Goal: Information Seeking & Learning: Check status

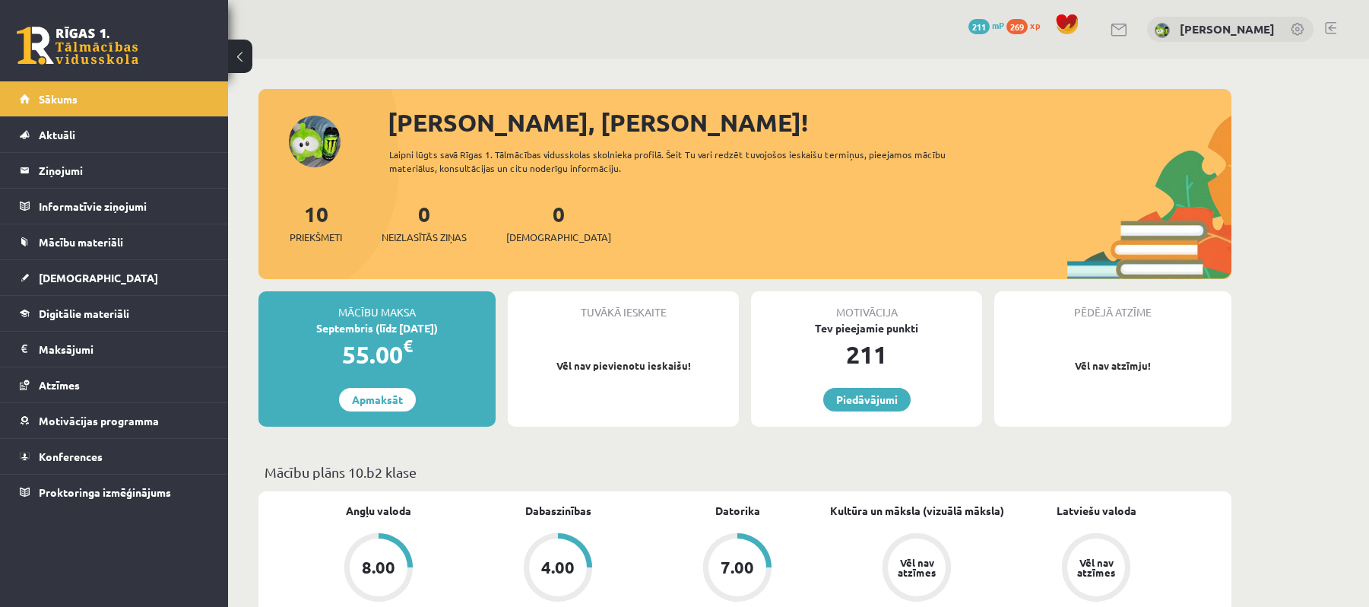
scroll to position [202, 0]
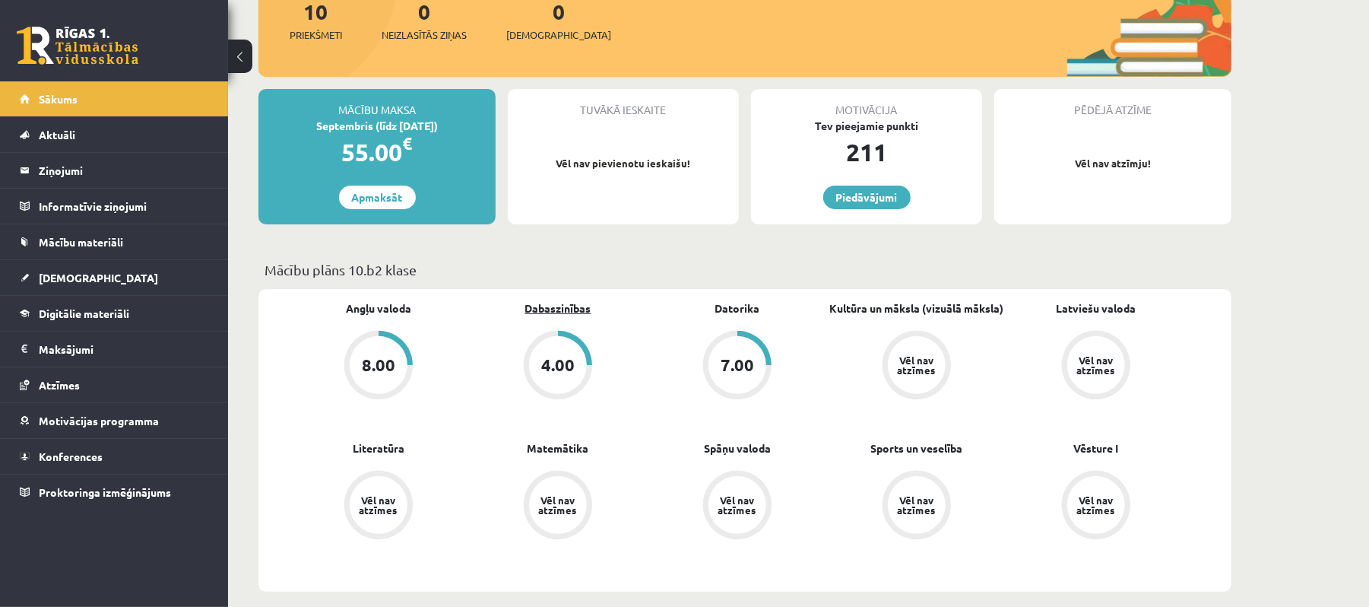
click at [566, 303] on link "Dabaszinības" at bounding box center [558, 308] width 66 height 16
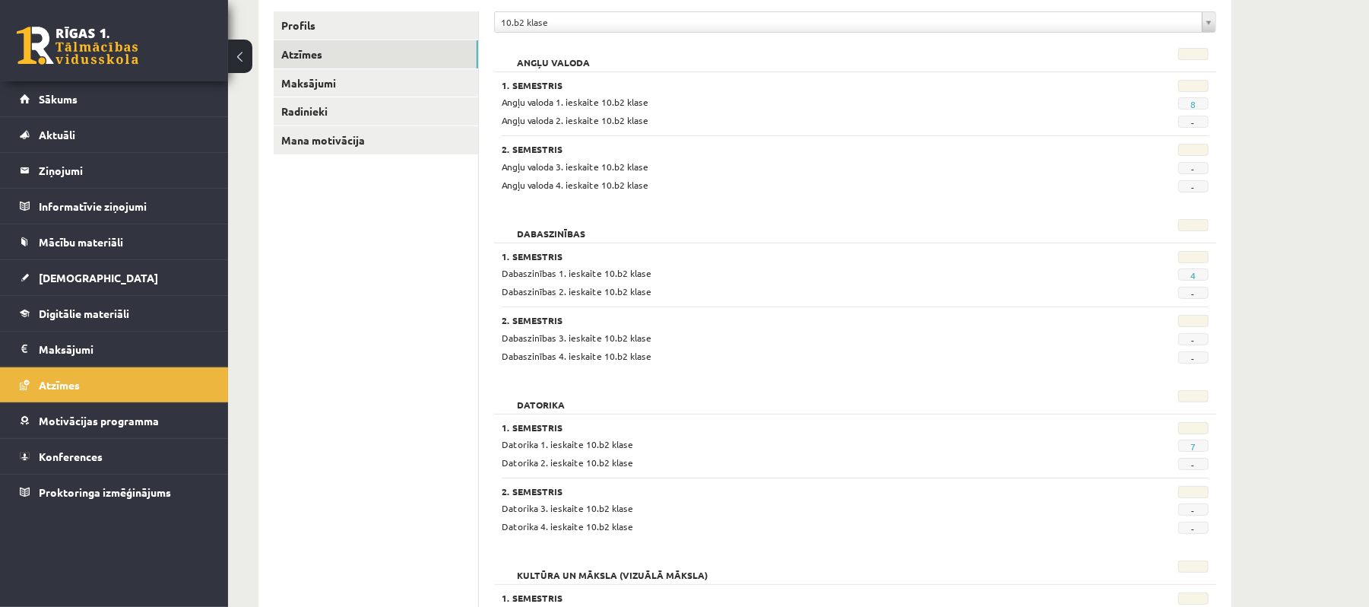
scroll to position [304, 0]
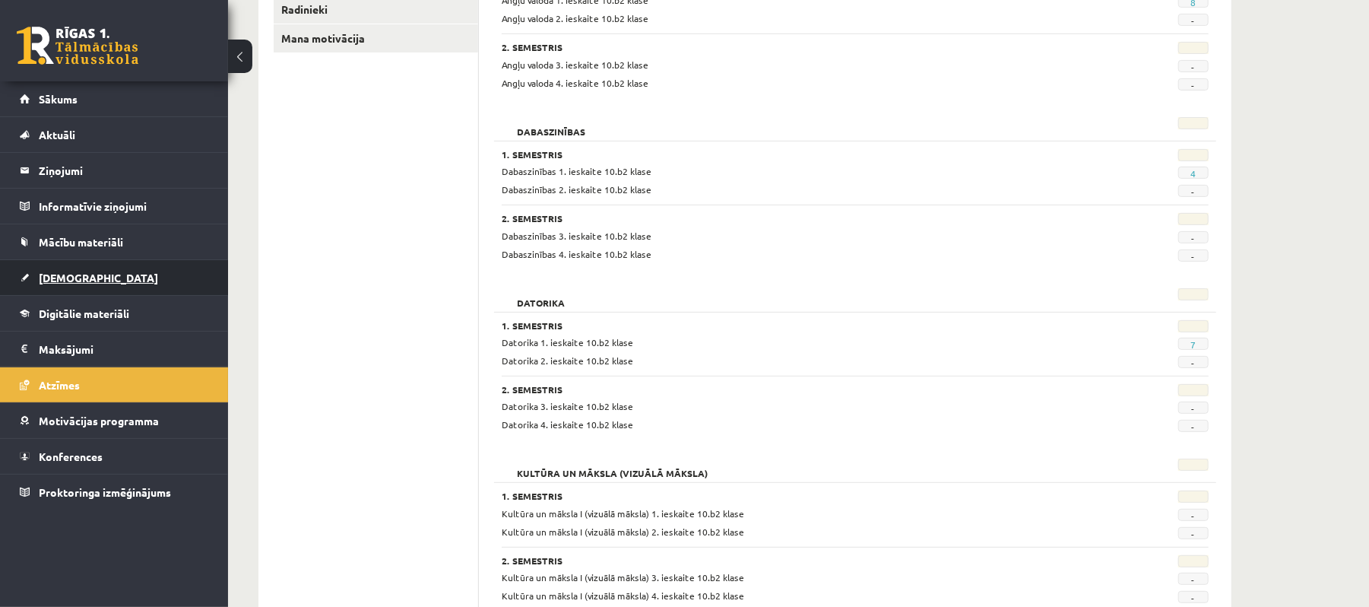
click at [128, 284] on link "[DEMOGRAPHIC_DATA]" at bounding box center [114, 277] width 189 height 35
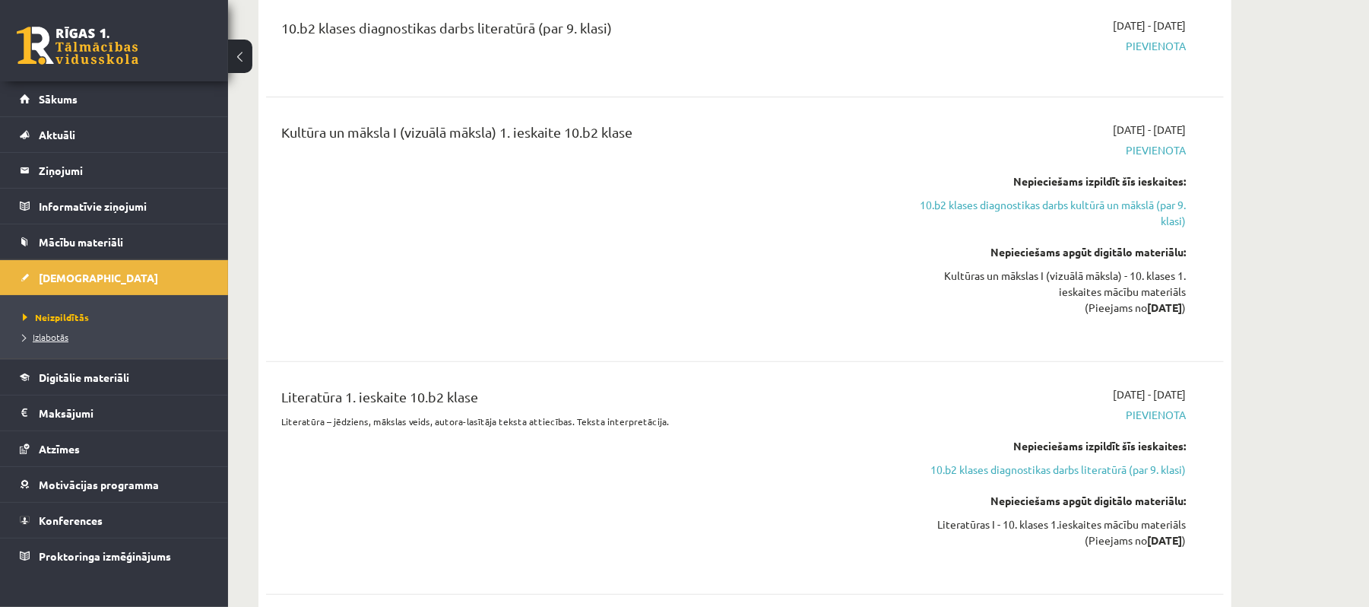
click at [52, 332] on span "Izlabotās" at bounding box center [46, 337] width 46 height 12
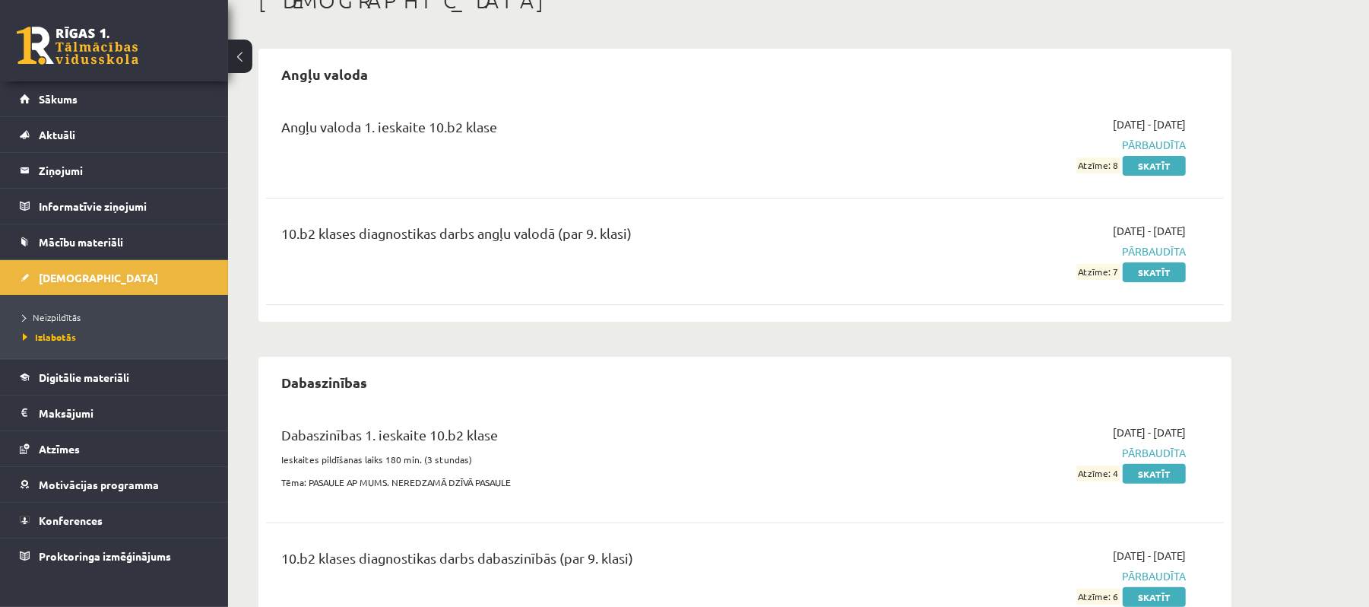
scroll to position [202, 0]
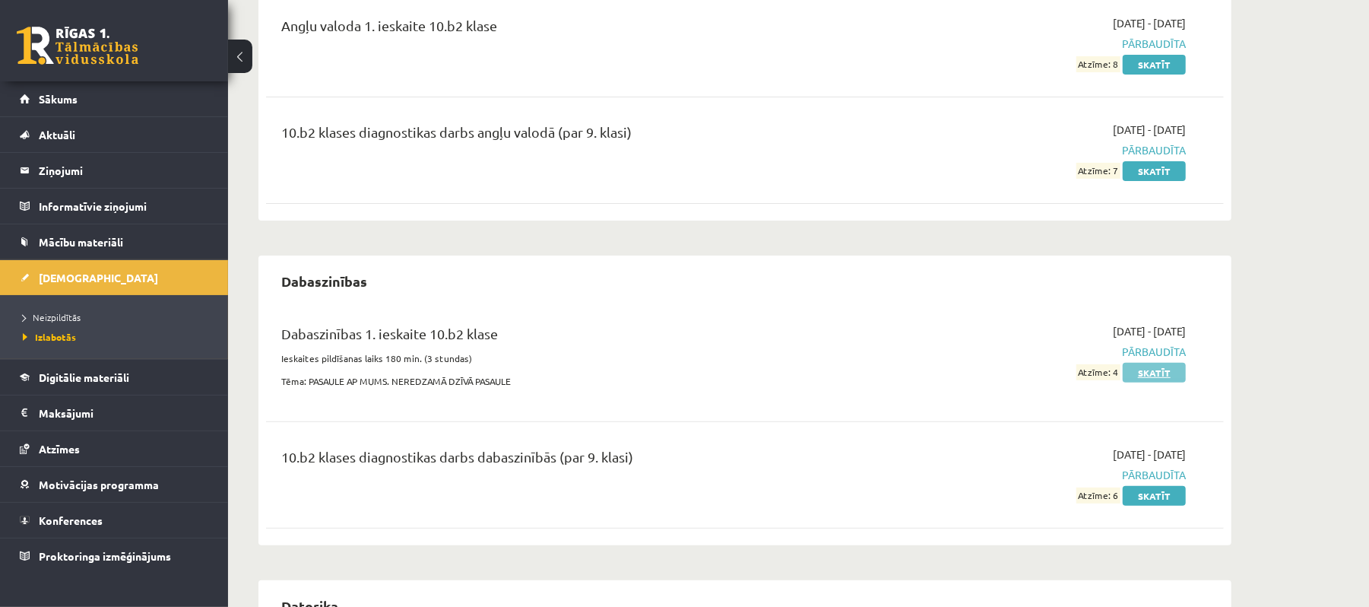
click at [1147, 377] on link "Skatīt" at bounding box center [1154, 373] width 63 height 20
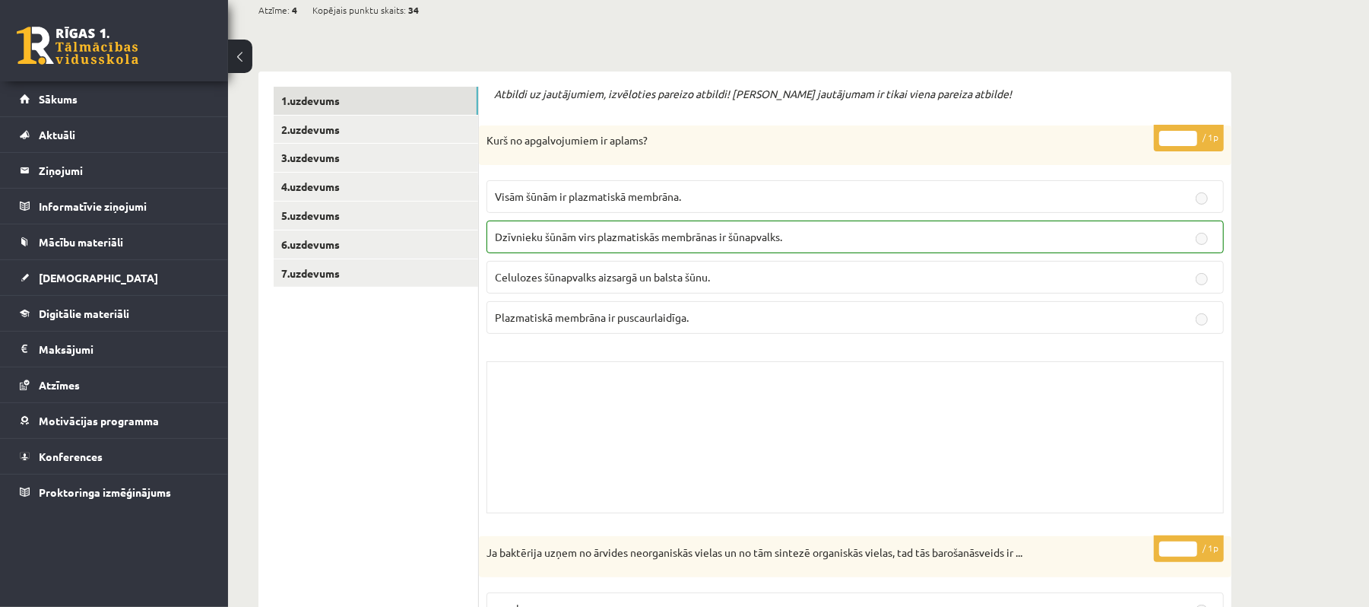
scroll to position [101, 0]
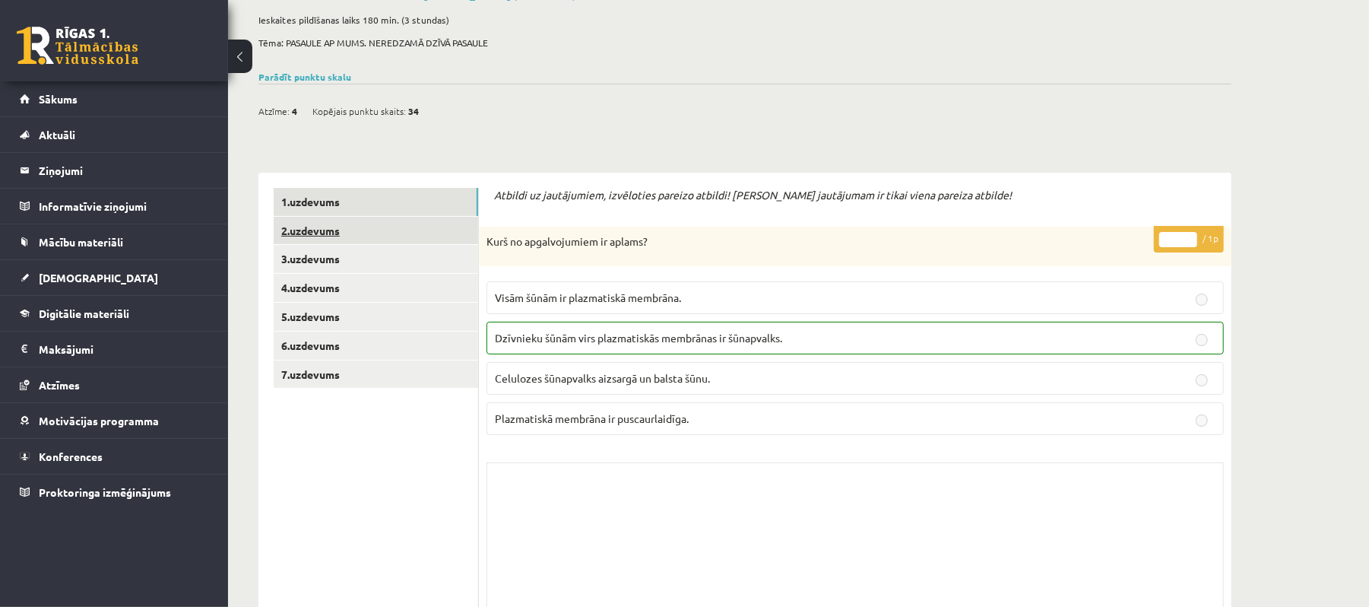
click at [376, 231] on link "2.uzdevums" at bounding box center [376, 231] width 204 height 28
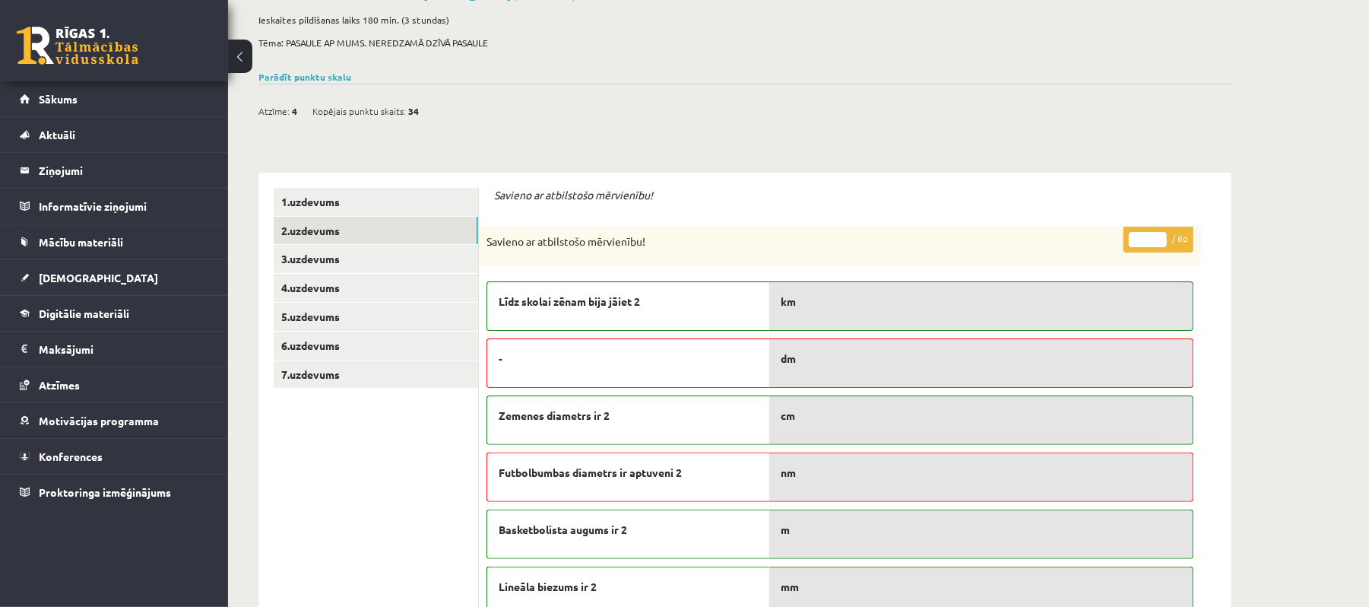
scroll to position [304, 0]
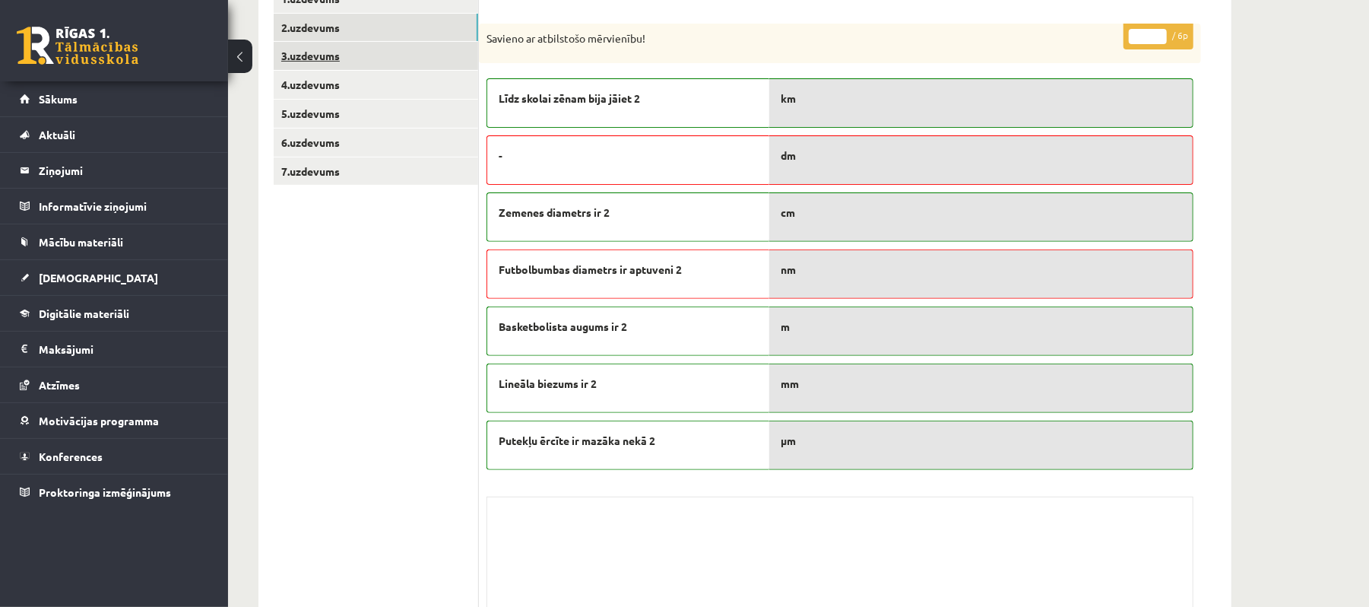
click at [376, 59] on link "3.uzdevums" at bounding box center [376, 56] width 204 height 28
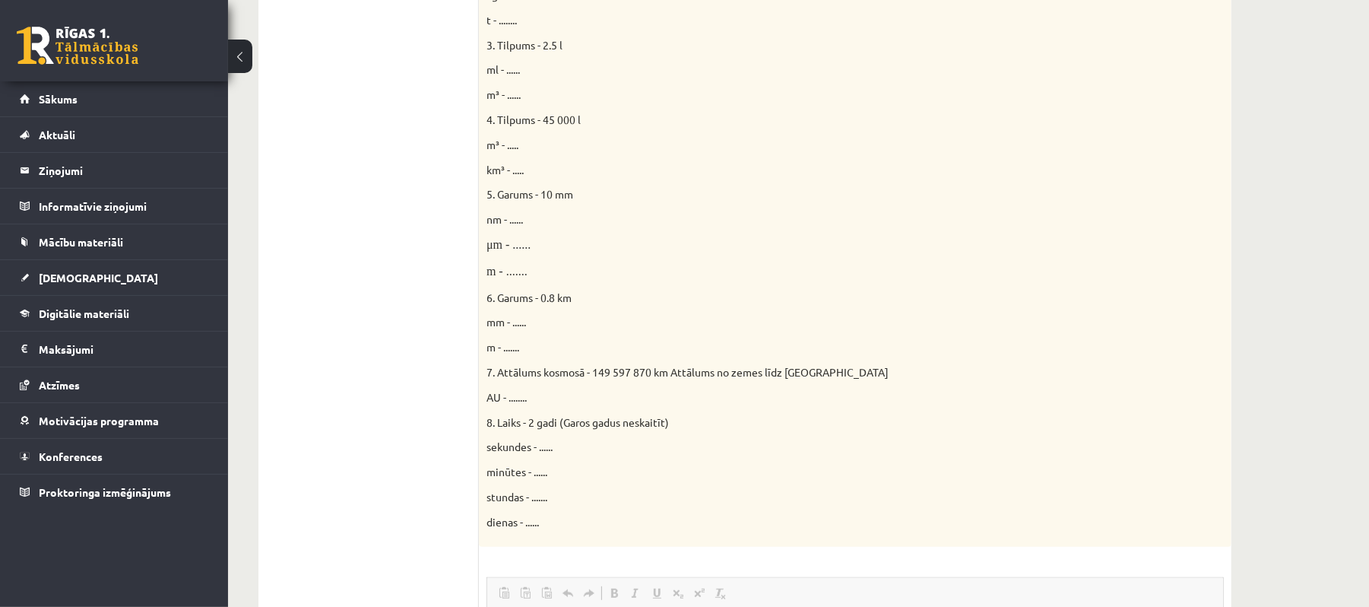
scroll to position [311, 0]
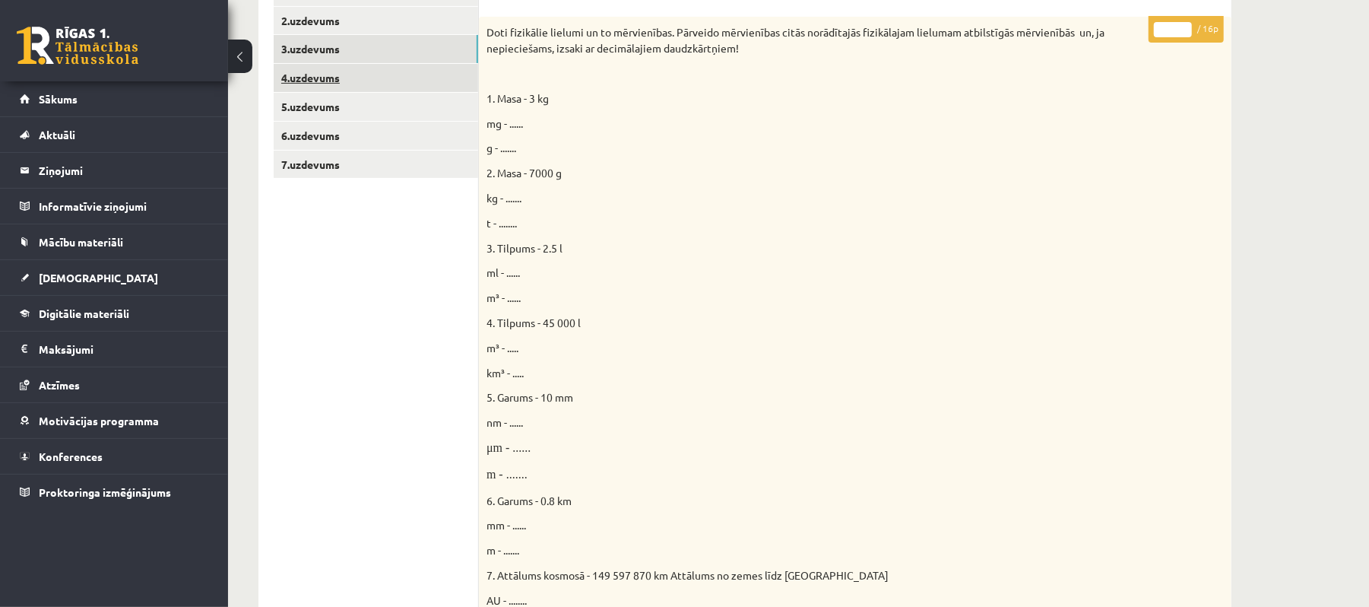
click at [427, 79] on link "4.uzdevums" at bounding box center [376, 78] width 204 height 28
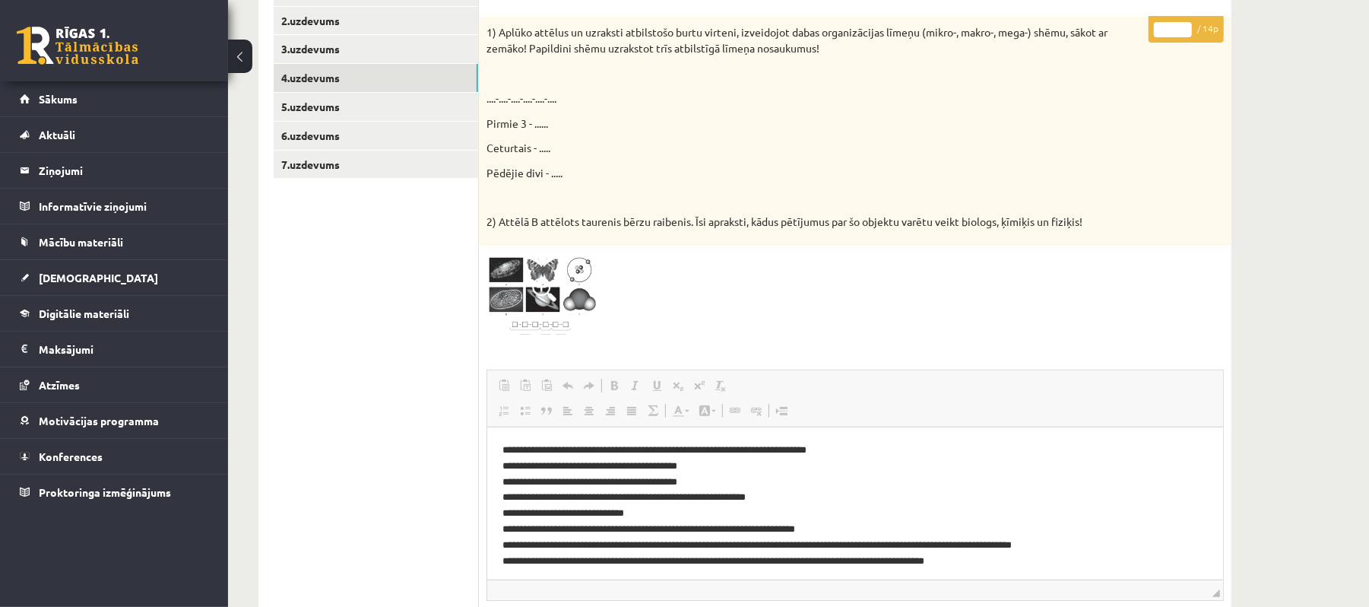
scroll to position [0, 0]
click at [391, 98] on link "5.uzdevums" at bounding box center [376, 107] width 204 height 28
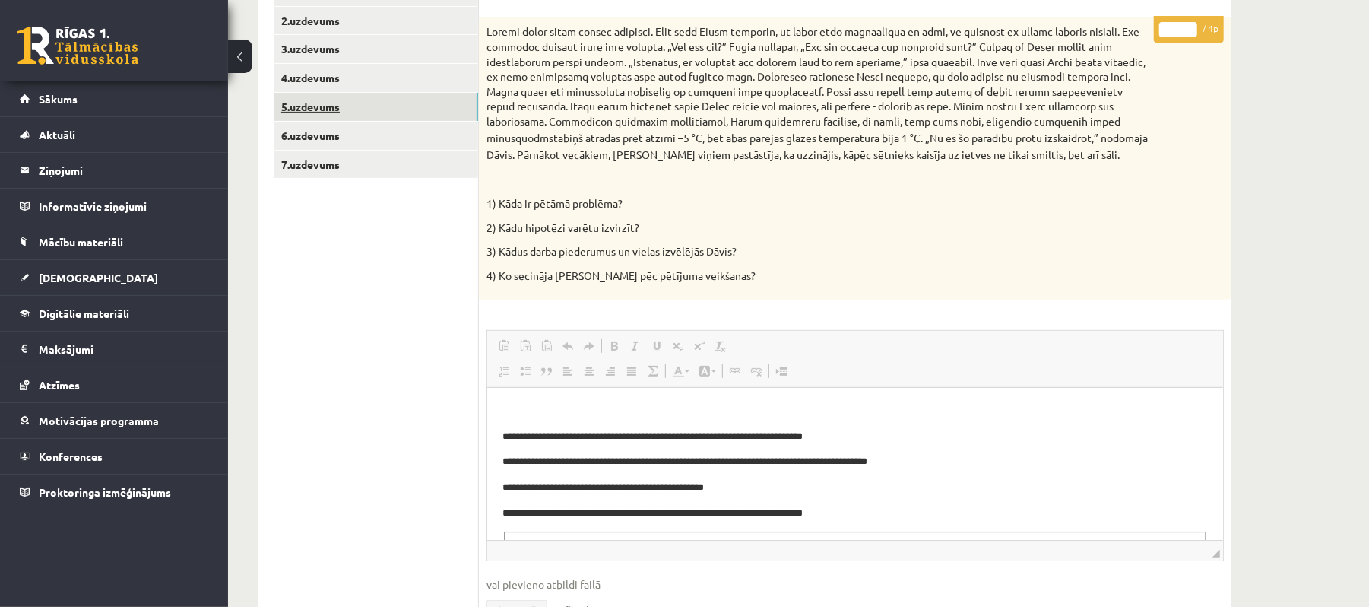
click at [408, 119] on link "5.uzdevums" at bounding box center [376, 107] width 204 height 28
click at [448, 70] on link "4.uzdevums" at bounding box center [376, 78] width 204 height 28
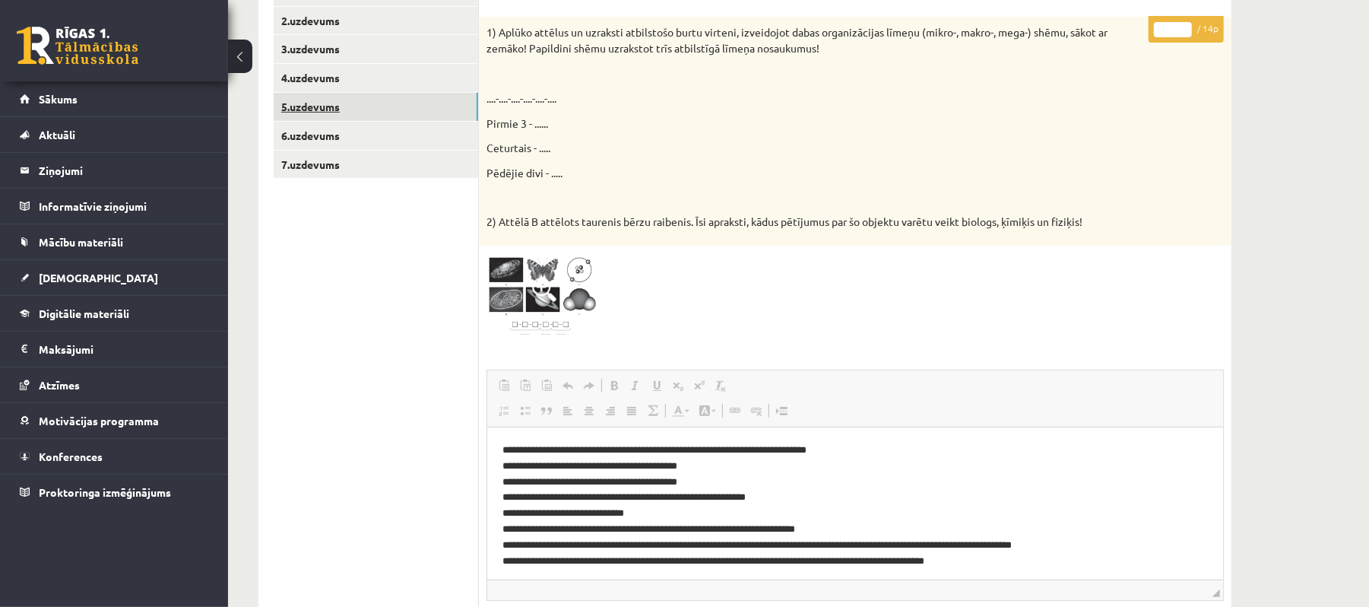
click at [459, 113] on link "5.uzdevums" at bounding box center [376, 107] width 204 height 28
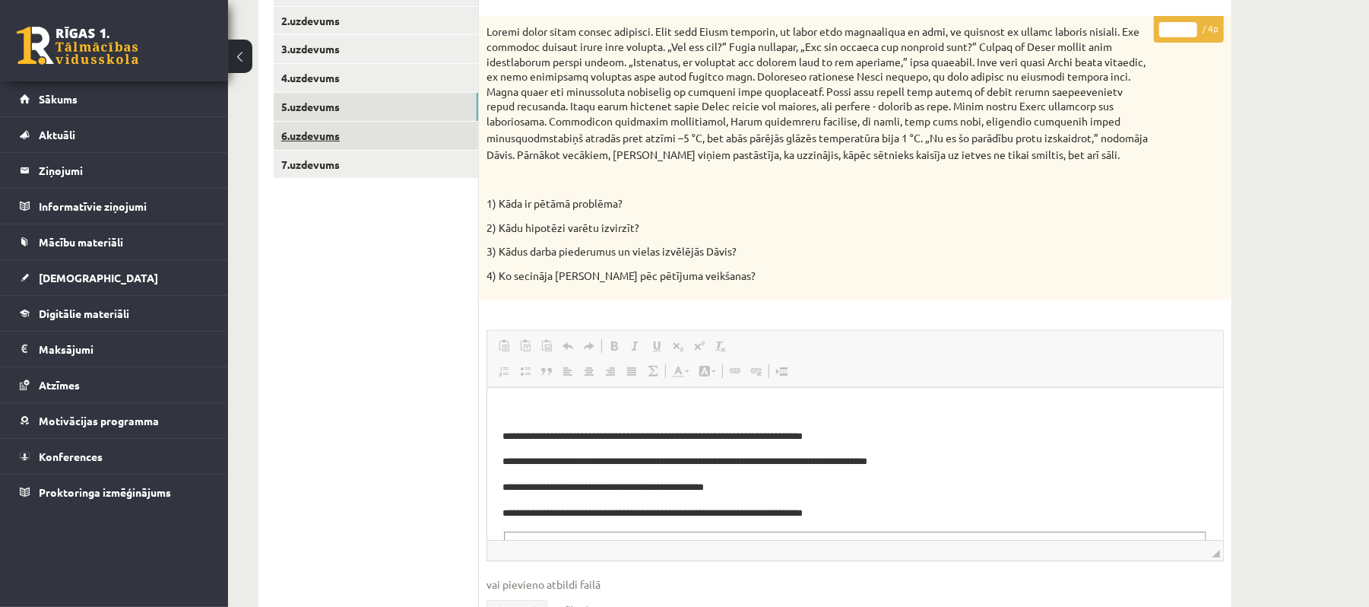
click at [449, 128] on link "6.uzdevums" at bounding box center [376, 136] width 204 height 28
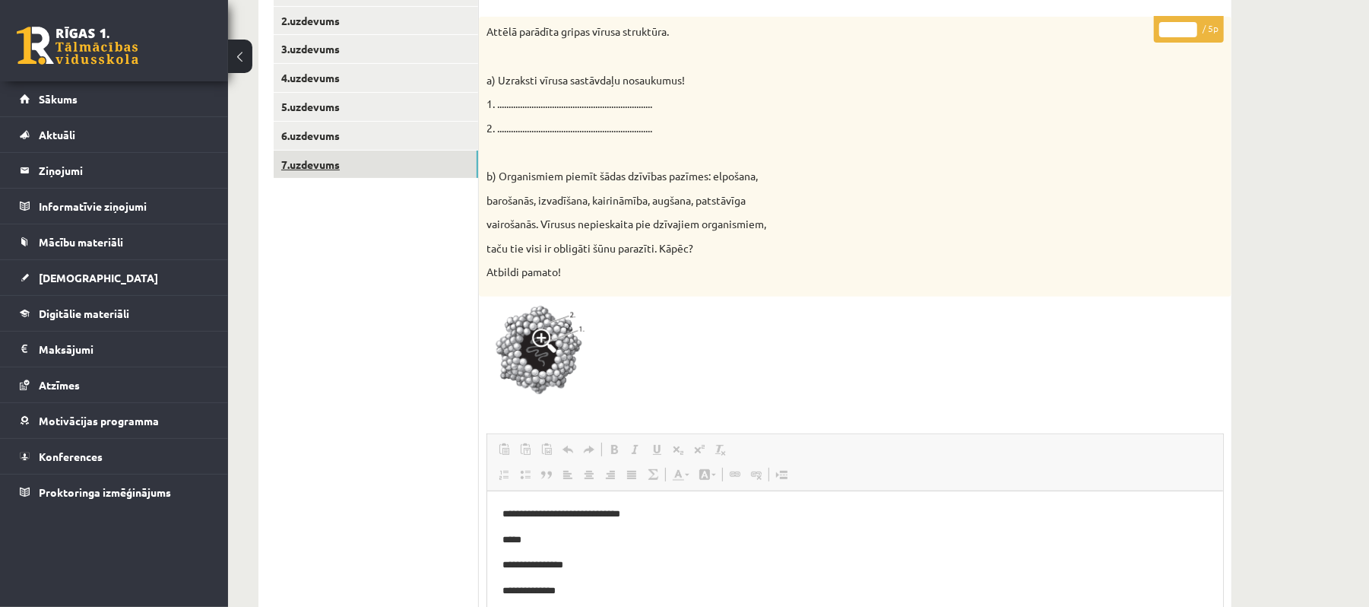
click at [398, 156] on link "7.uzdevums" at bounding box center [376, 165] width 204 height 28
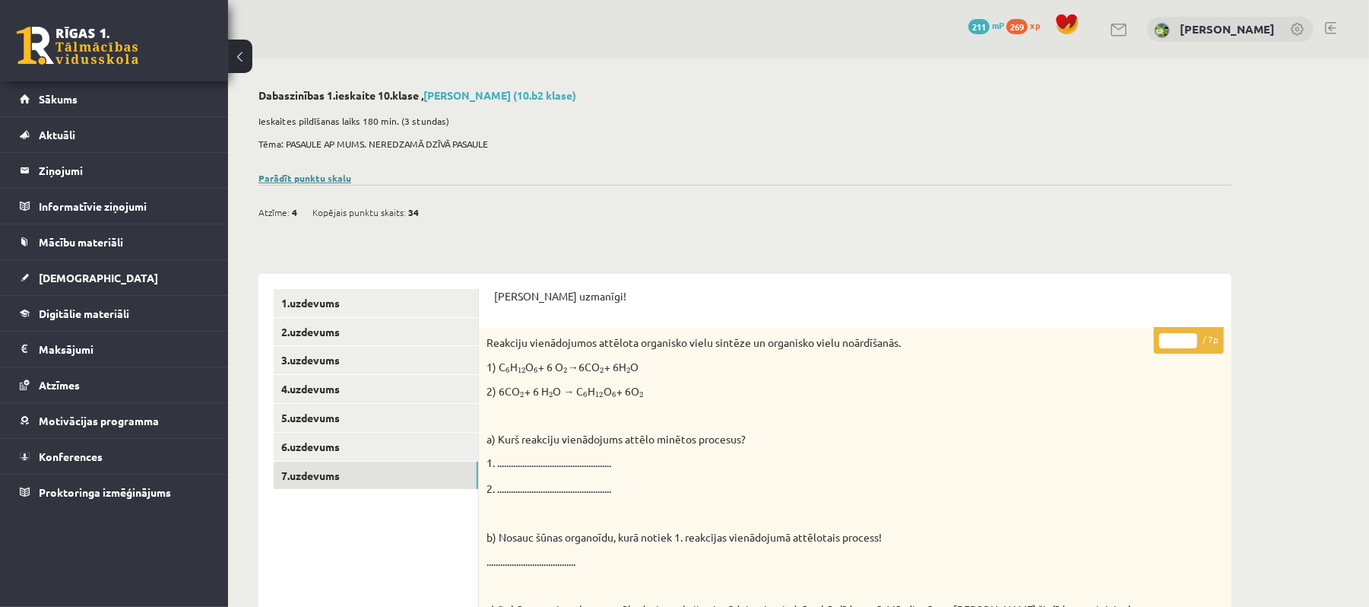
click at [351, 176] on link "Parādīt punktu skalu" at bounding box center [304, 178] width 93 height 12
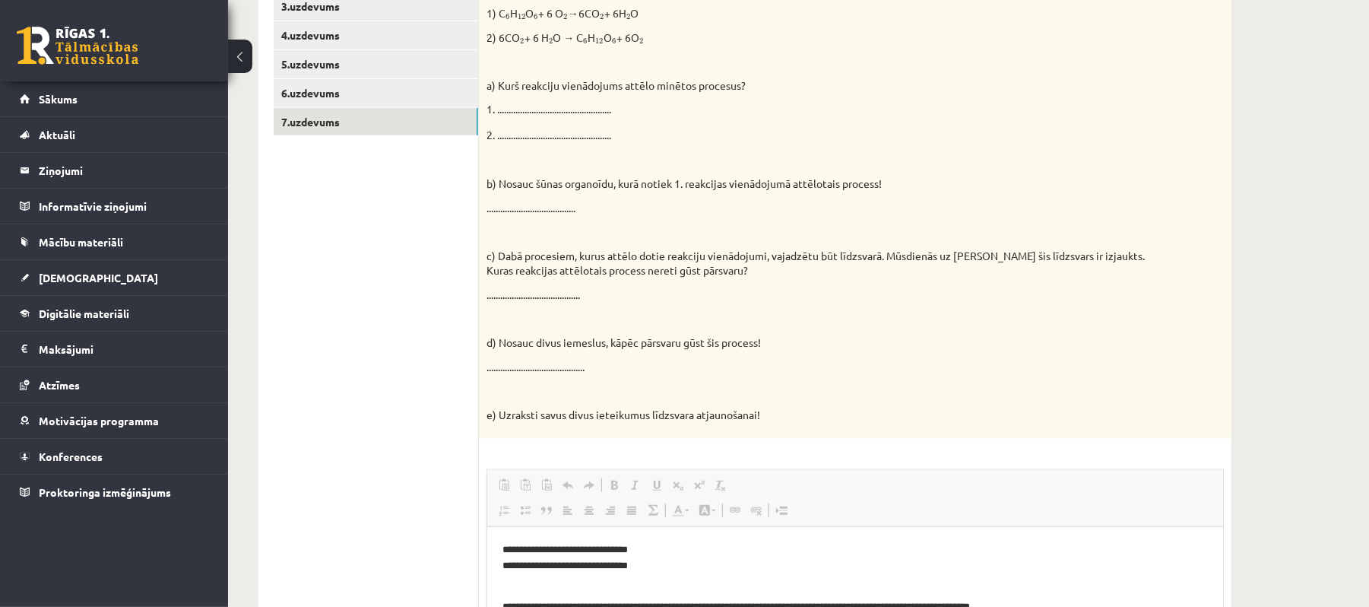
scroll to position [506, 0]
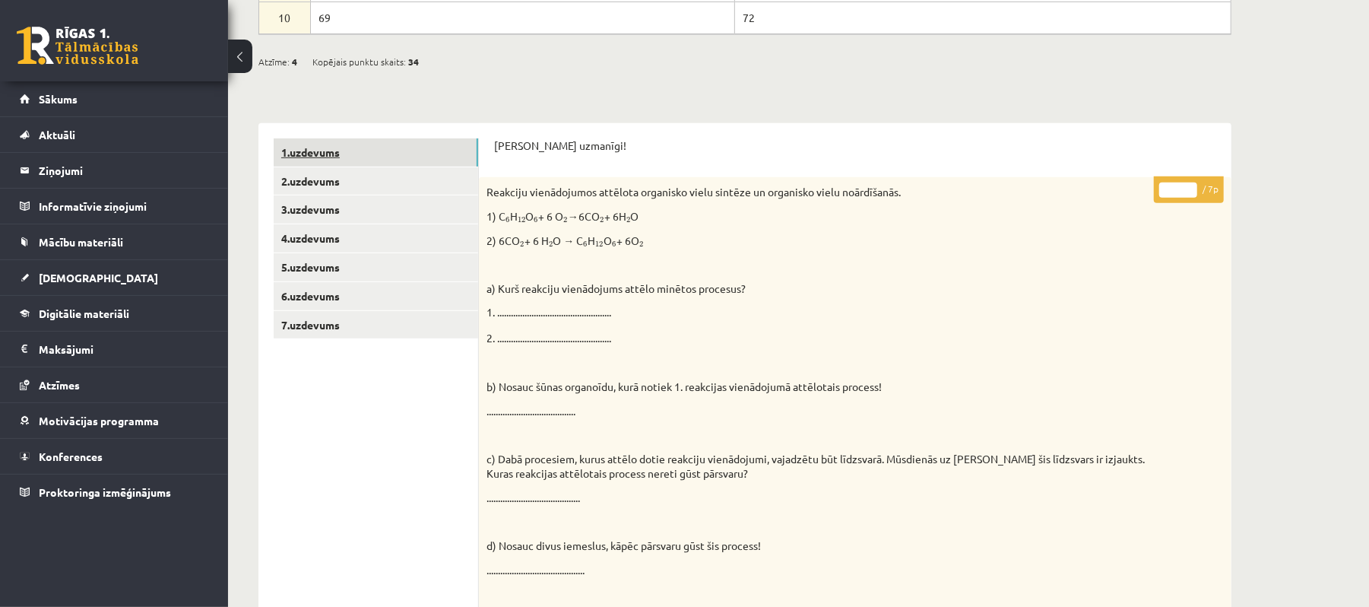
click at [471, 154] on link "1.uzdevums" at bounding box center [376, 152] width 204 height 28
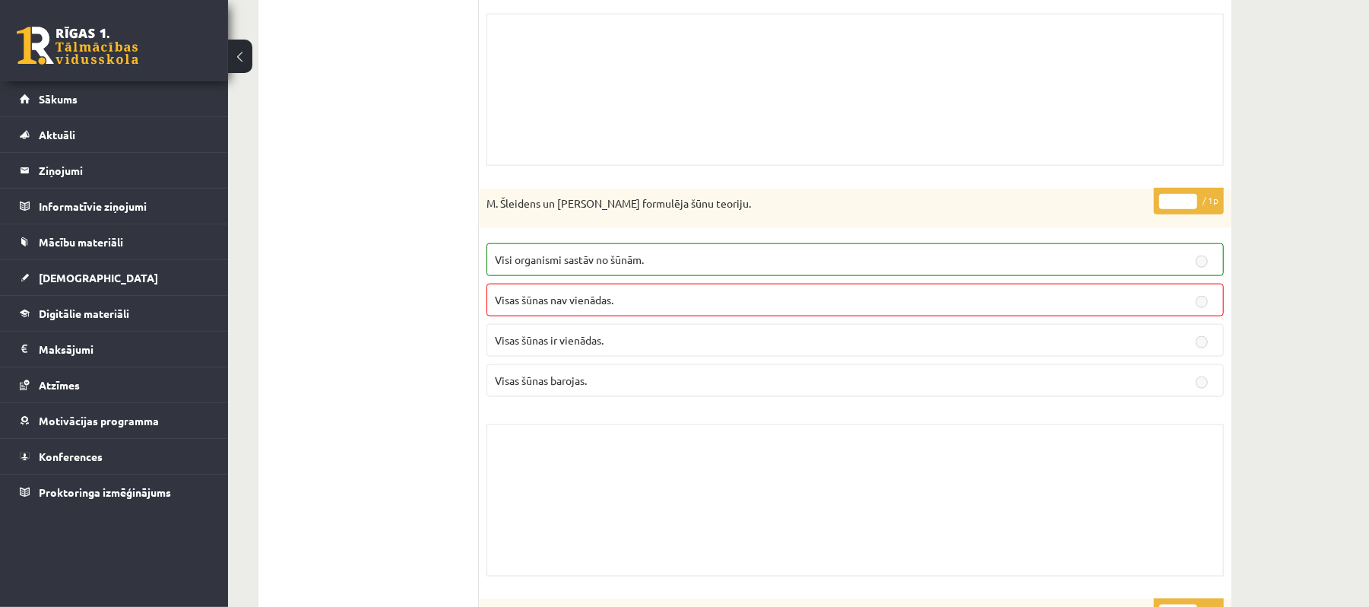
scroll to position [608, 0]
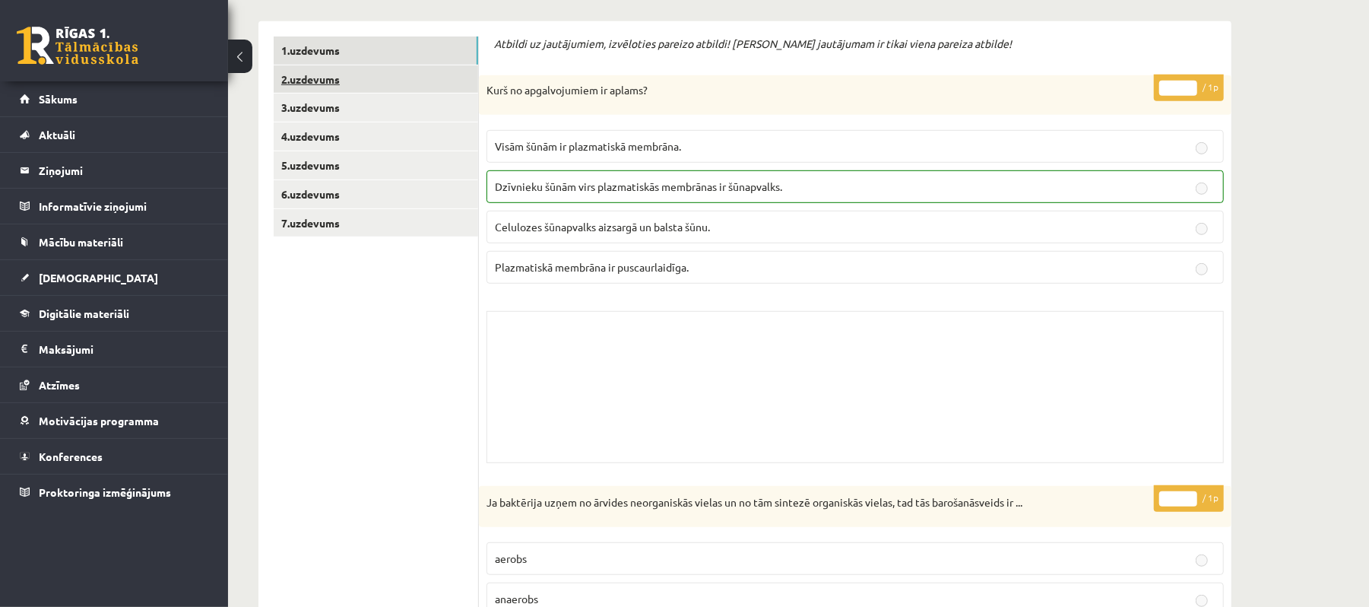
click at [363, 77] on link "2.uzdevums" at bounding box center [376, 79] width 204 height 28
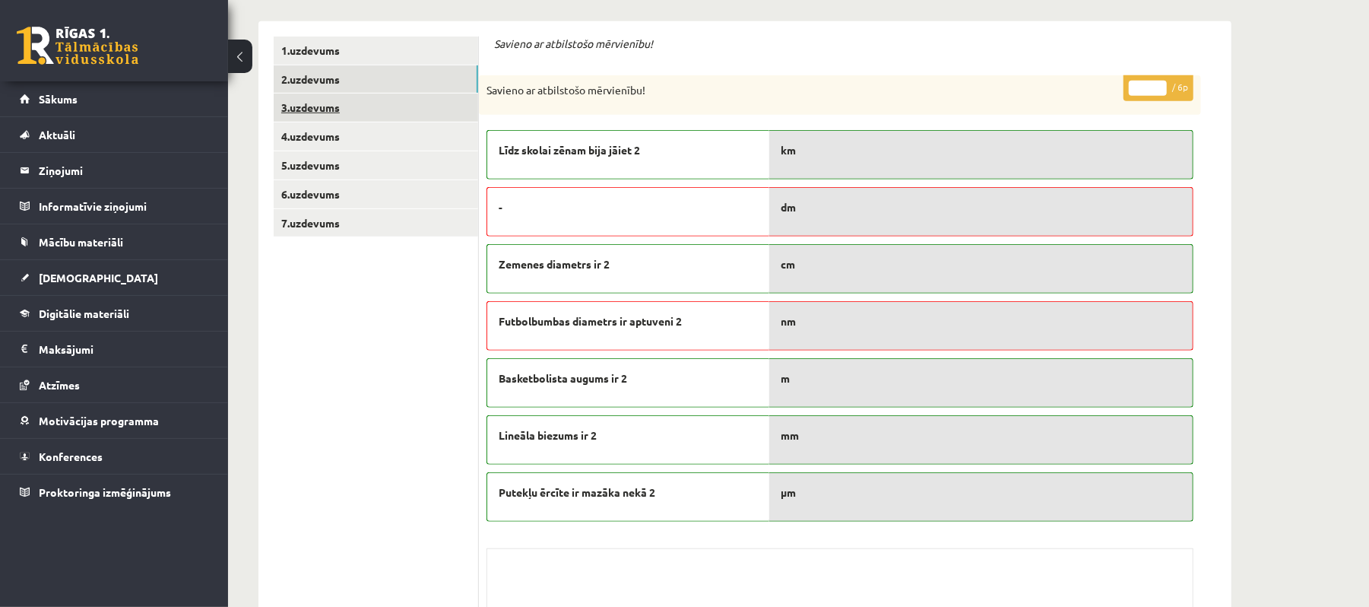
click at [383, 116] on link "3.uzdevums" at bounding box center [376, 108] width 204 height 28
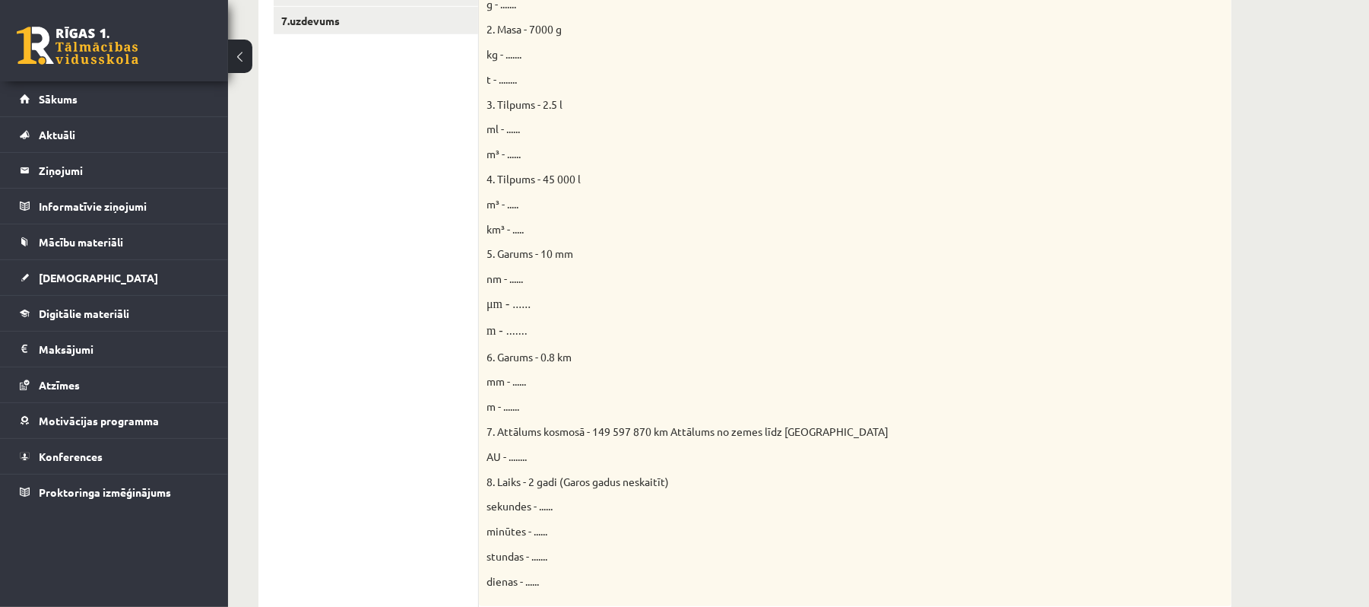
scroll to position [709, 0]
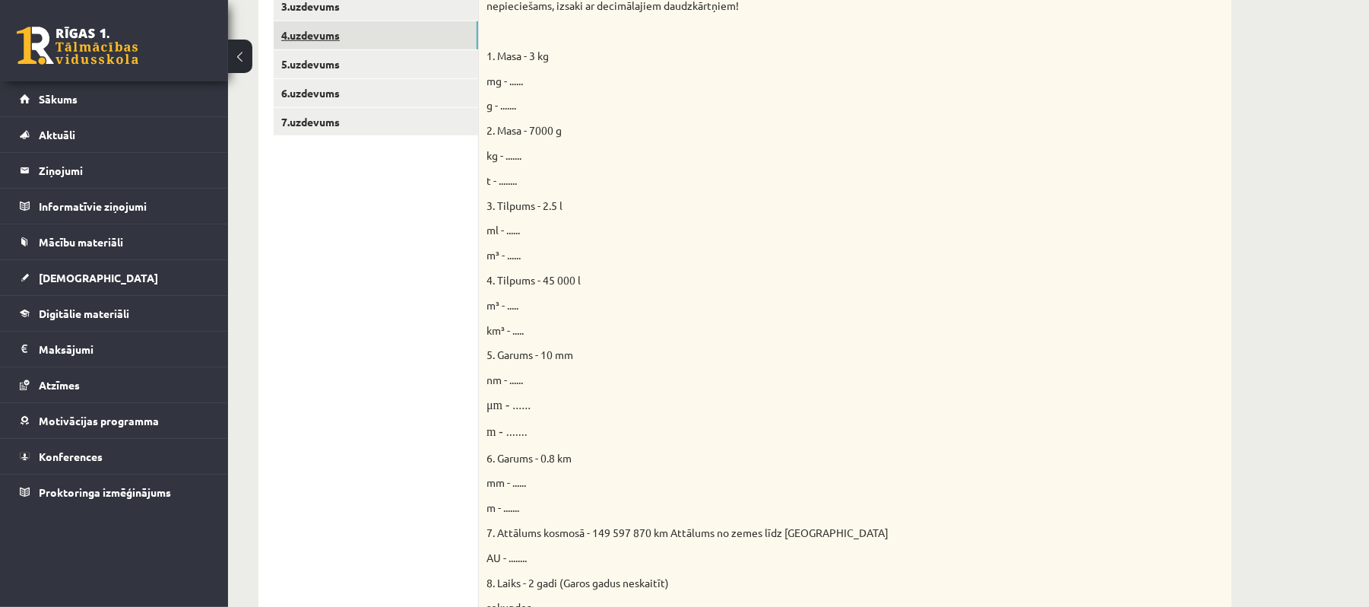
click at [353, 43] on link "4.uzdevums" at bounding box center [376, 35] width 204 height 28
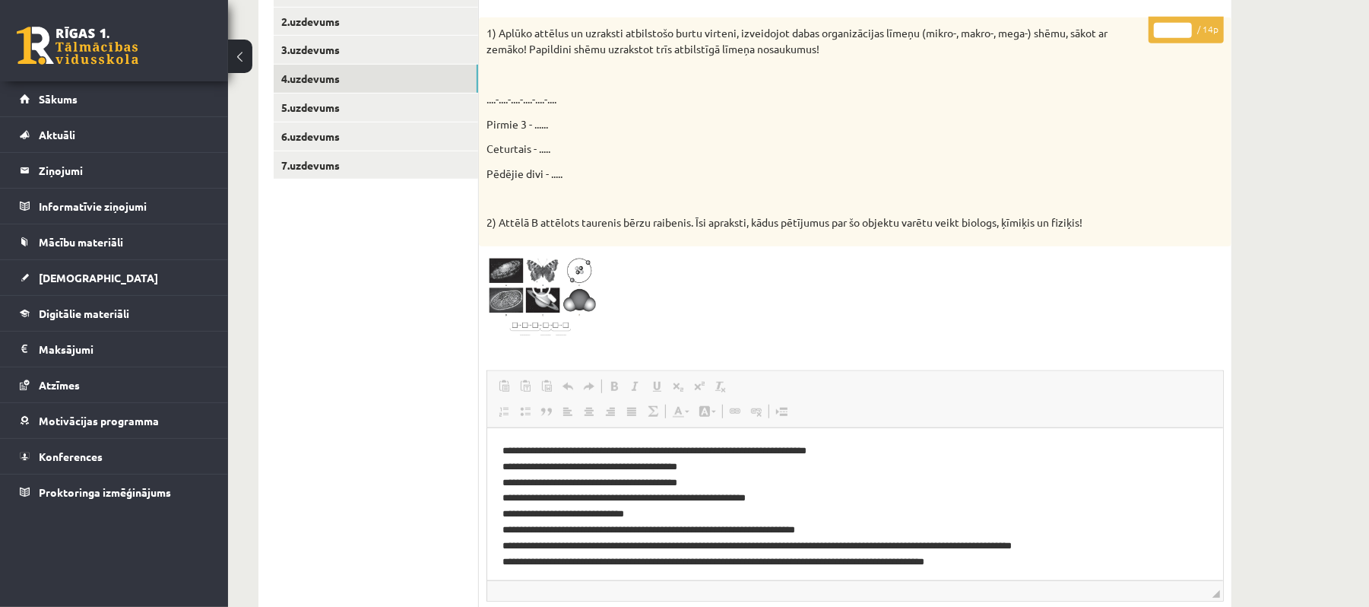
scroll to position [564, 0]
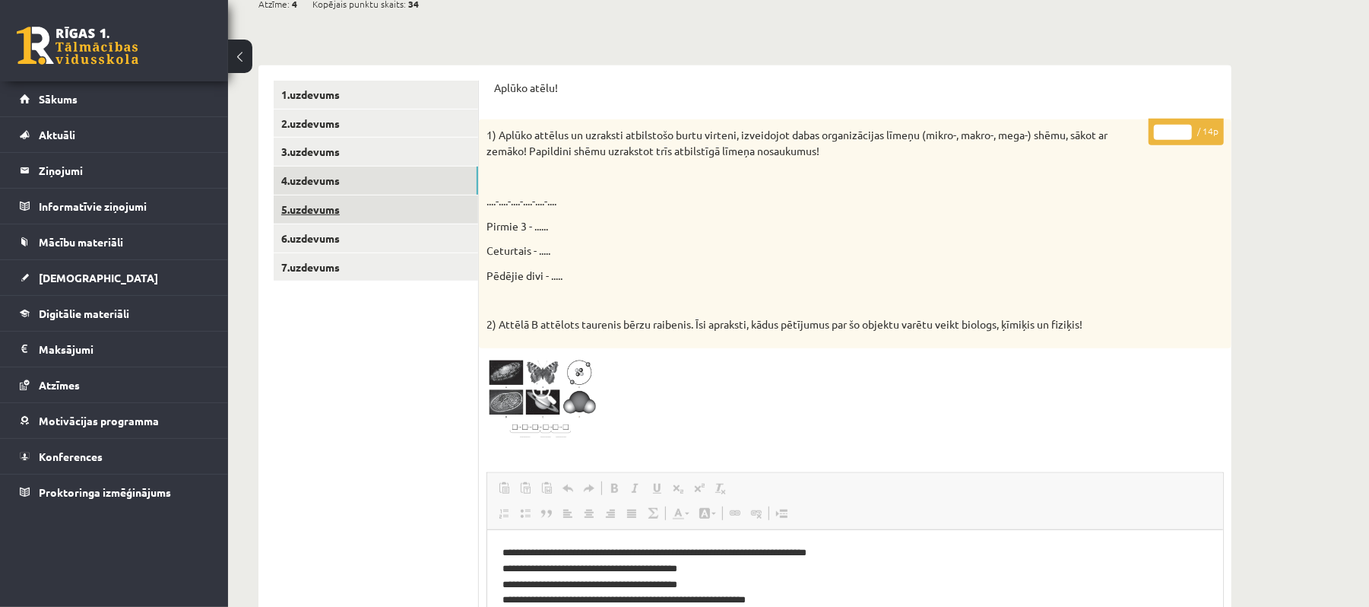
click at [394, 211] on link "5.uzdevums" at bounding box center [376, 209] width 204 height 28
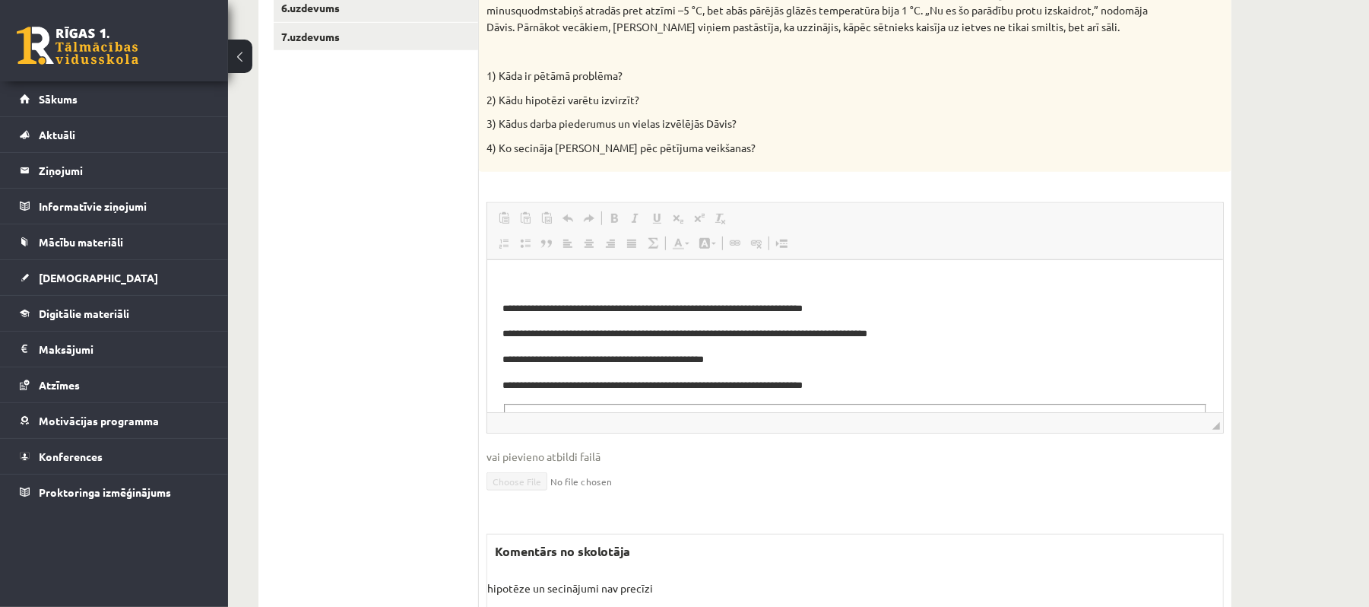
scroll to position [490, 0]
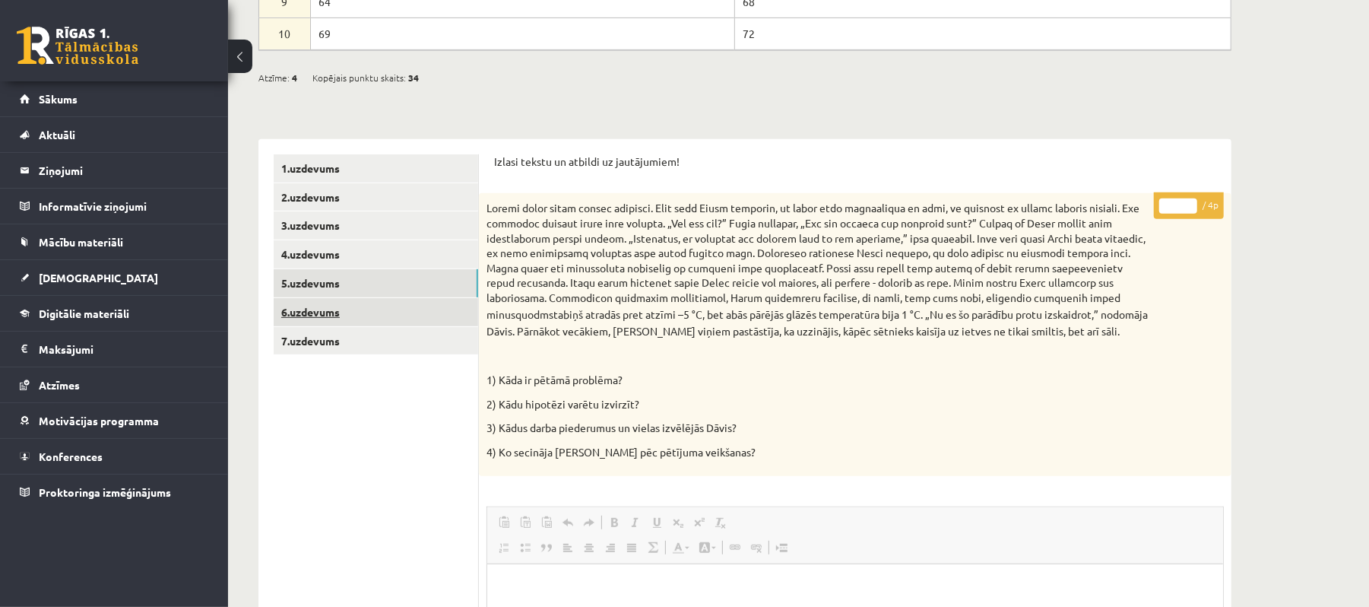
click at [365, 313] on link "6.uzdevums" at bounding box center [376, 312] width 204 height 28
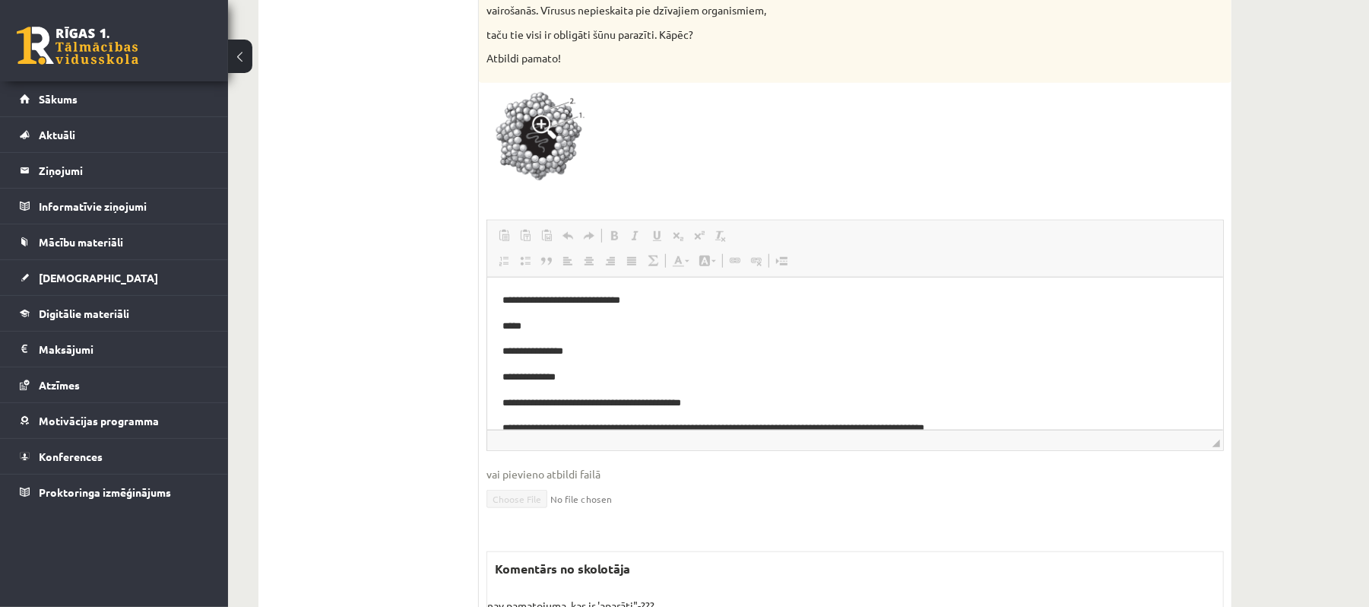
scroll to position [678, 0]
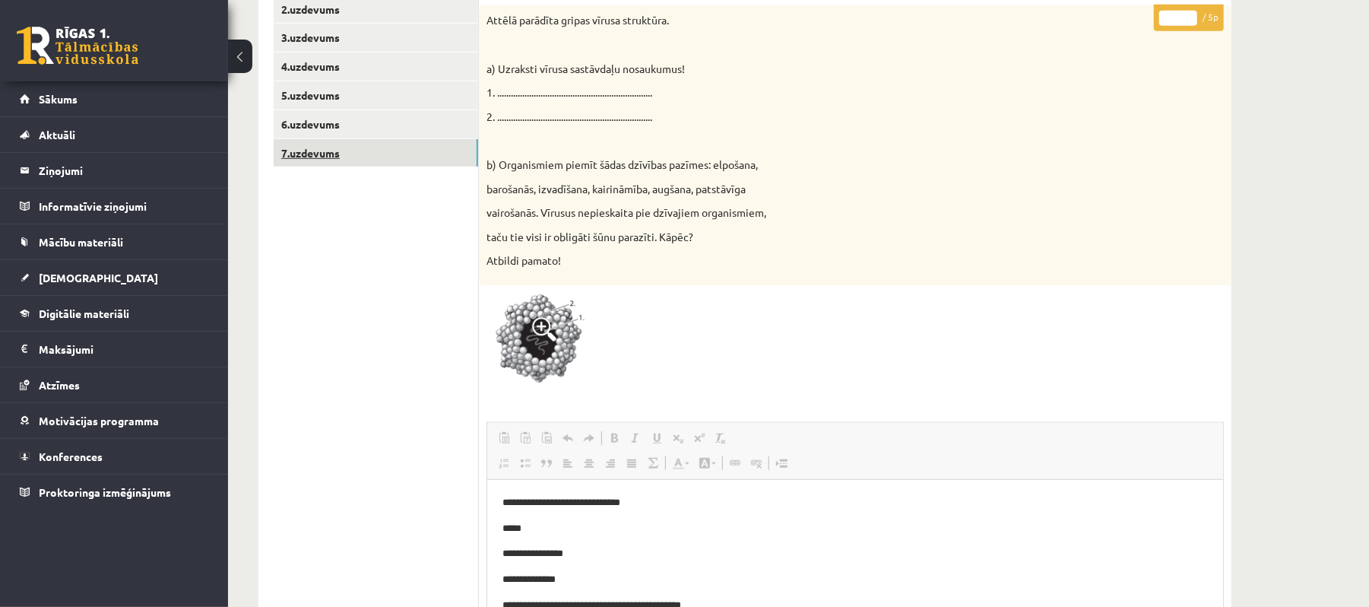
click at [447, 166] on link "7.uzdevums" at bounding box center [376, 153] width 204 height 28
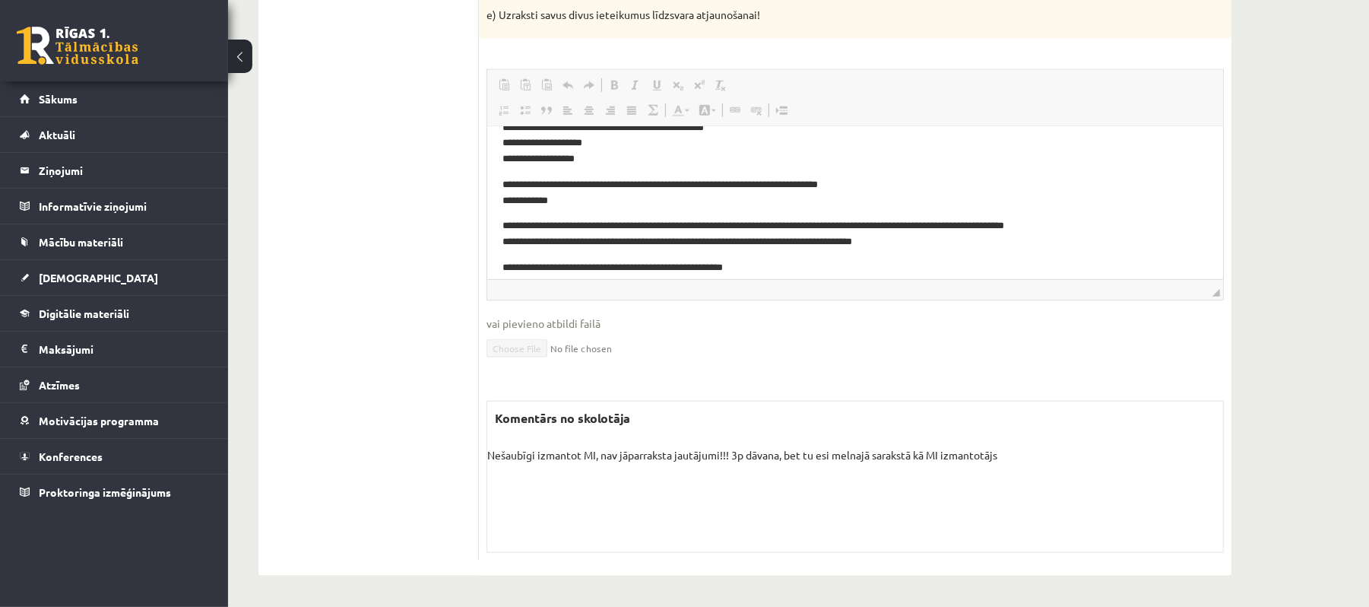
scroll to position [29, 0]
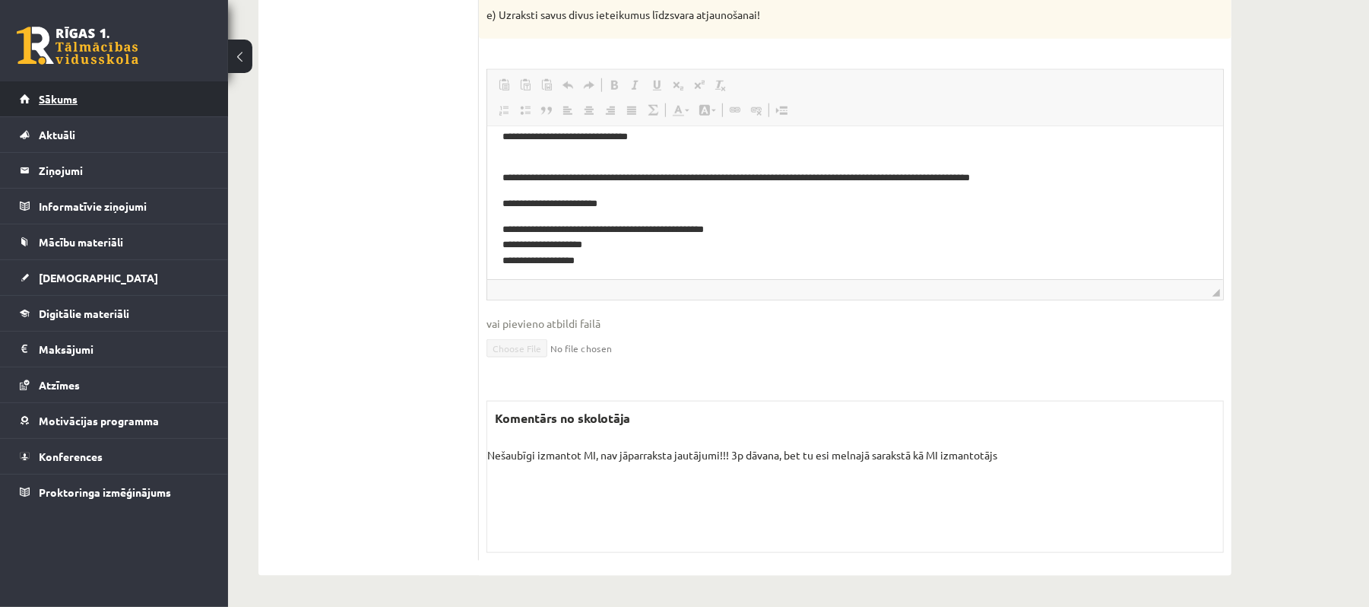
click at [157, 86] on link "Sākums" at bounding box center [114, 98] width 189 height 35
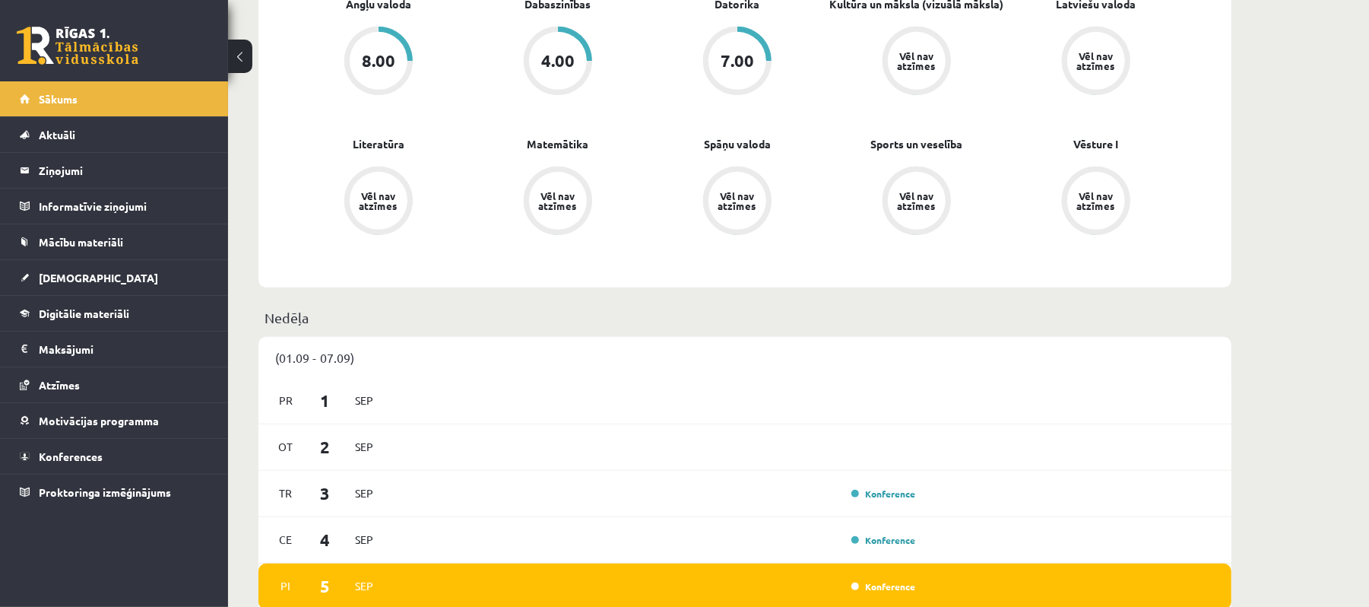
scroll to position [709, 0]
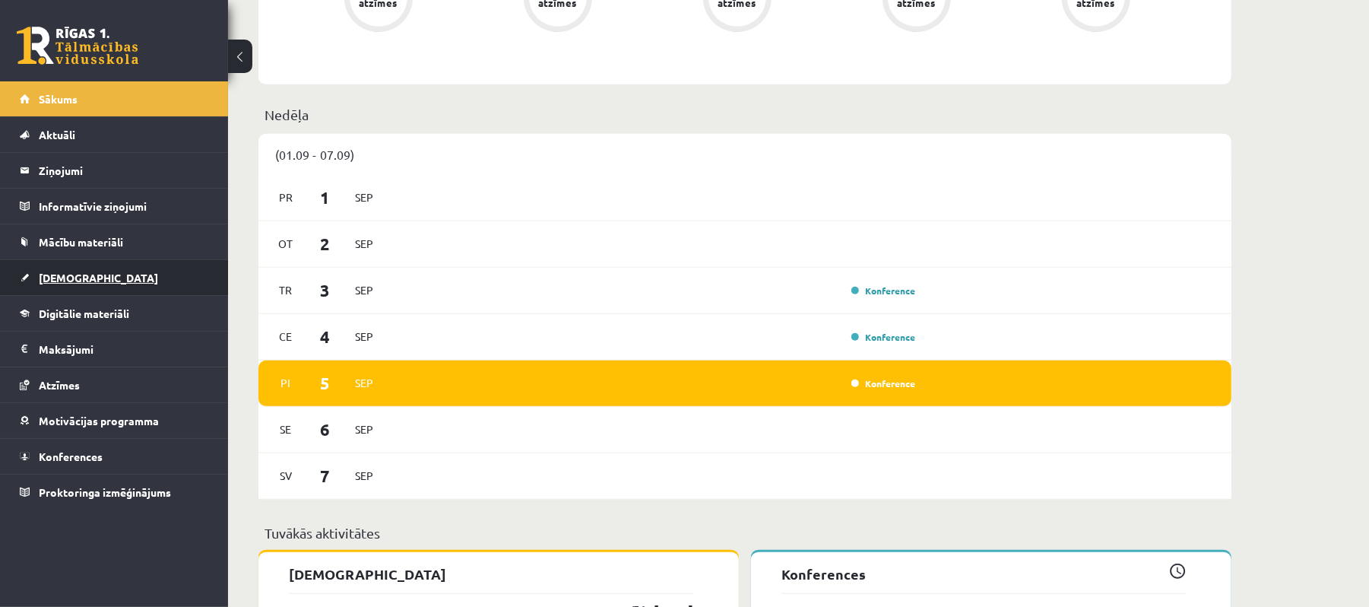
click at [113, 281] on link "[DEMOGRAPHIC_DATA]" at bounding box center [114, 277] width 189 height 35
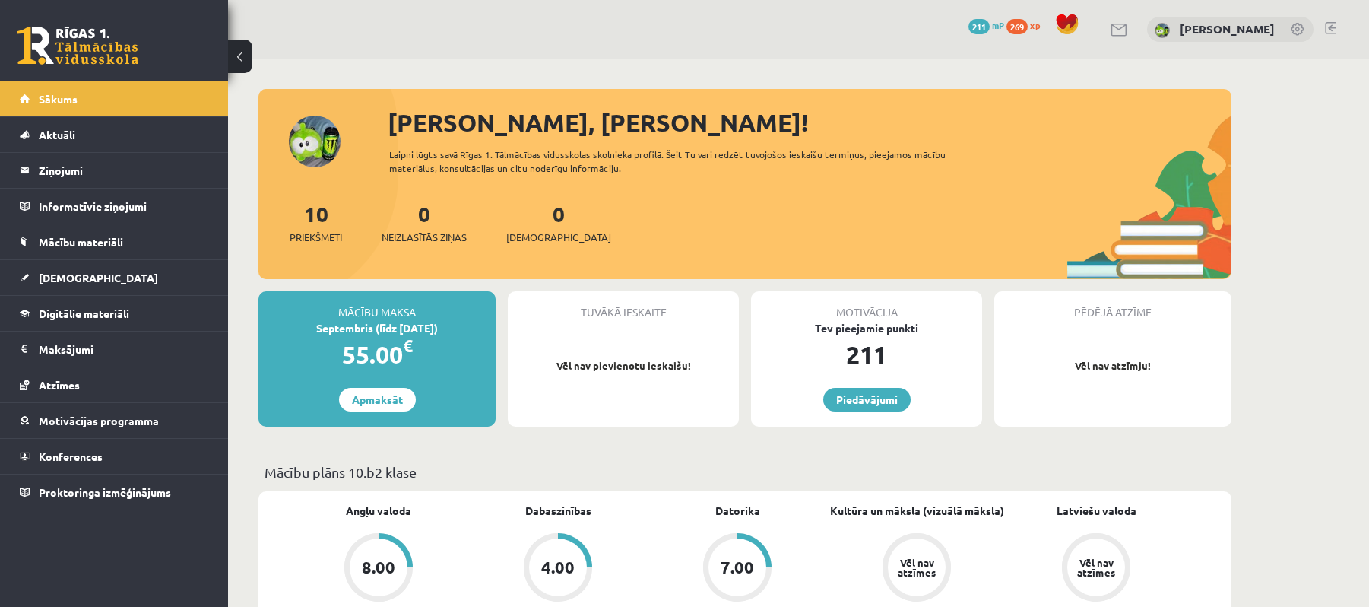
scroll to position [202, 0]
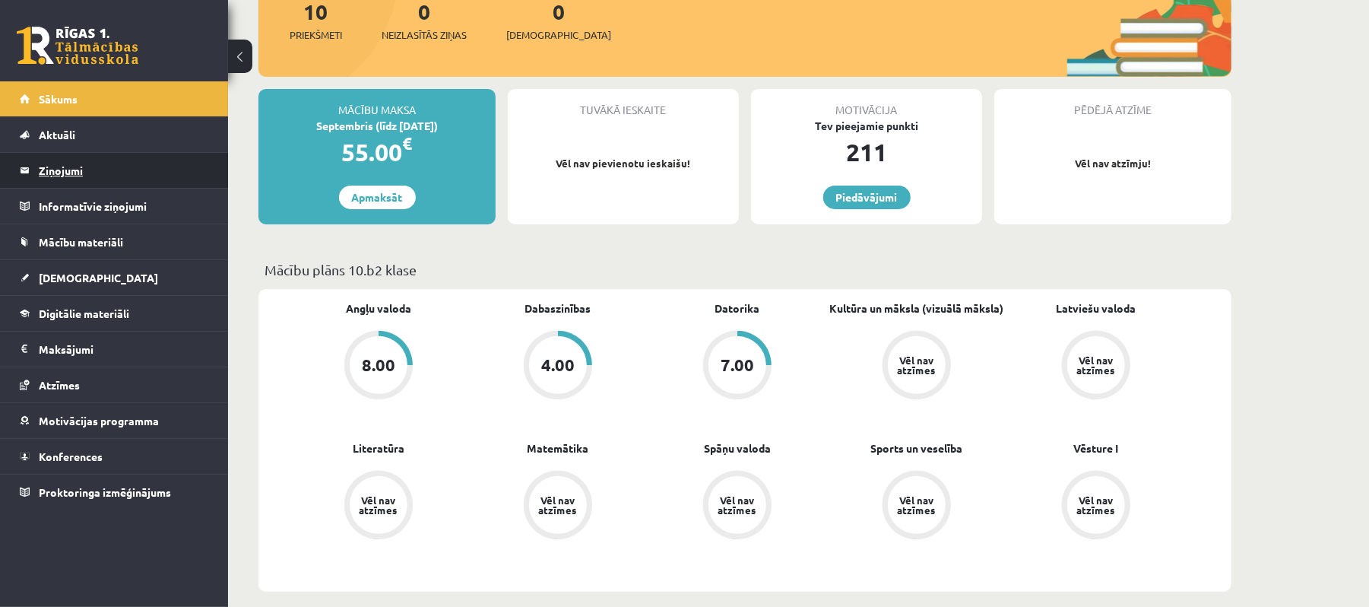
click at [100, 158] on legend "Ziņojumi 0" at bounding box center [124, 170] width 170 height 35
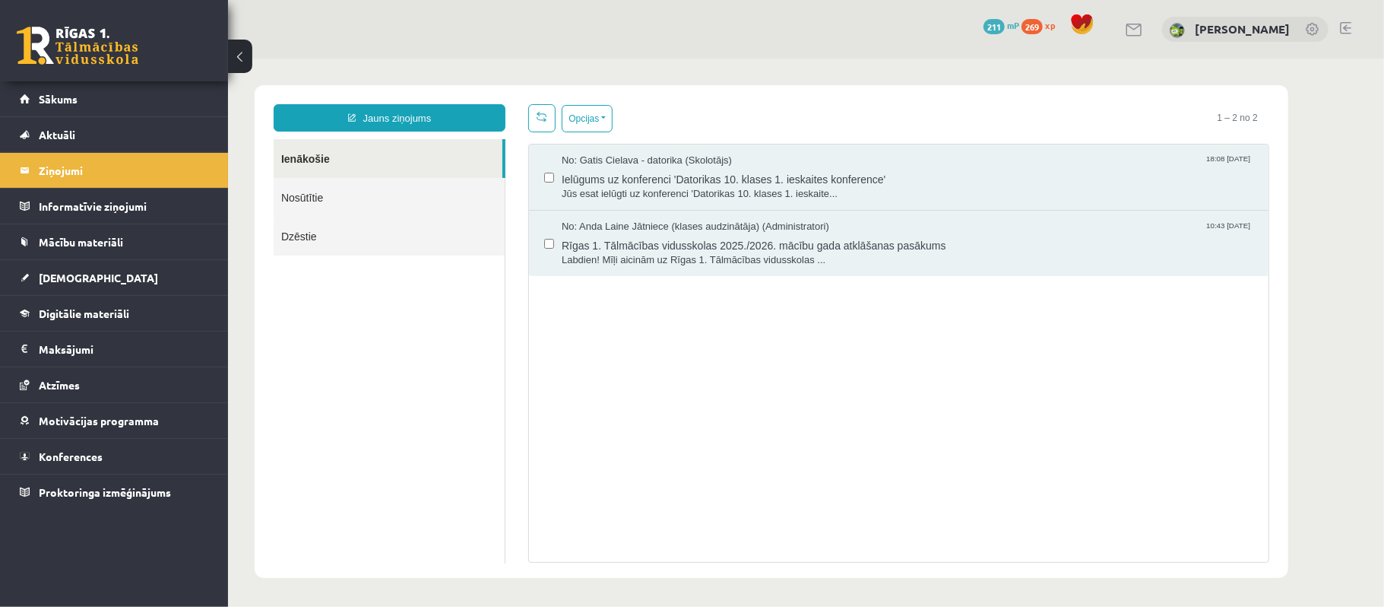
click at [366, 192] on link "Nosūtītie" at bounding box center [388, 196] width 231 height 39
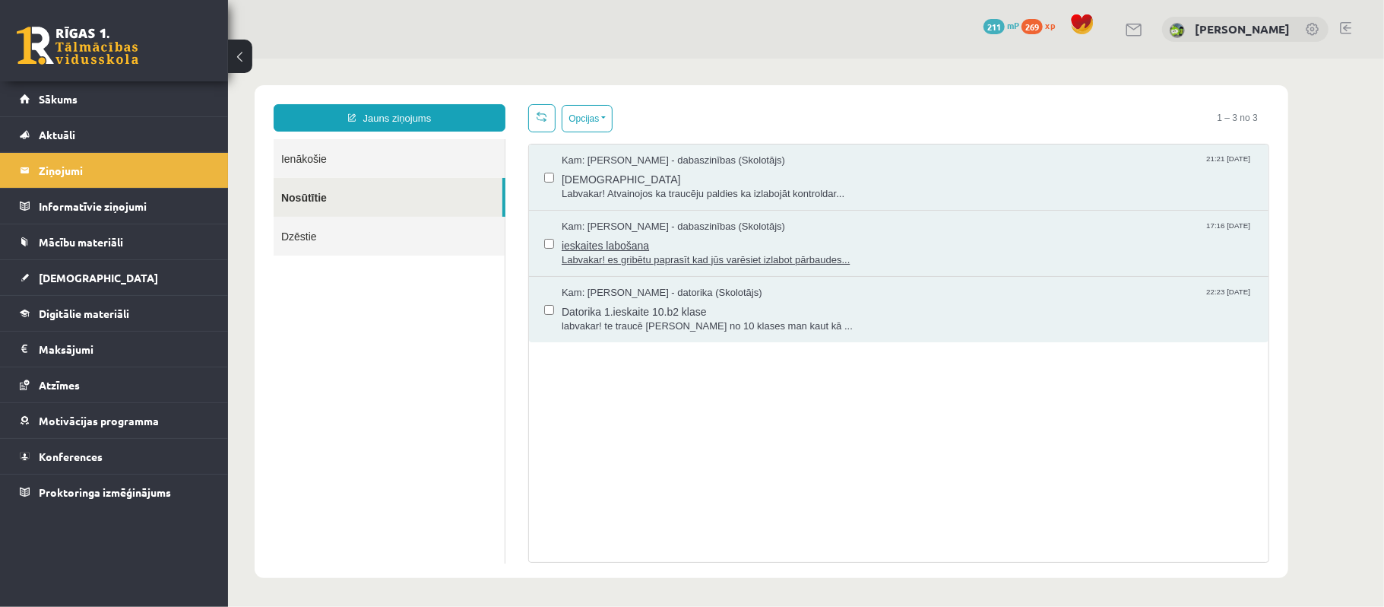
click at [718, 243] on span "ieskaites labošana" at bounding box center [907, 242] width 692 height 19
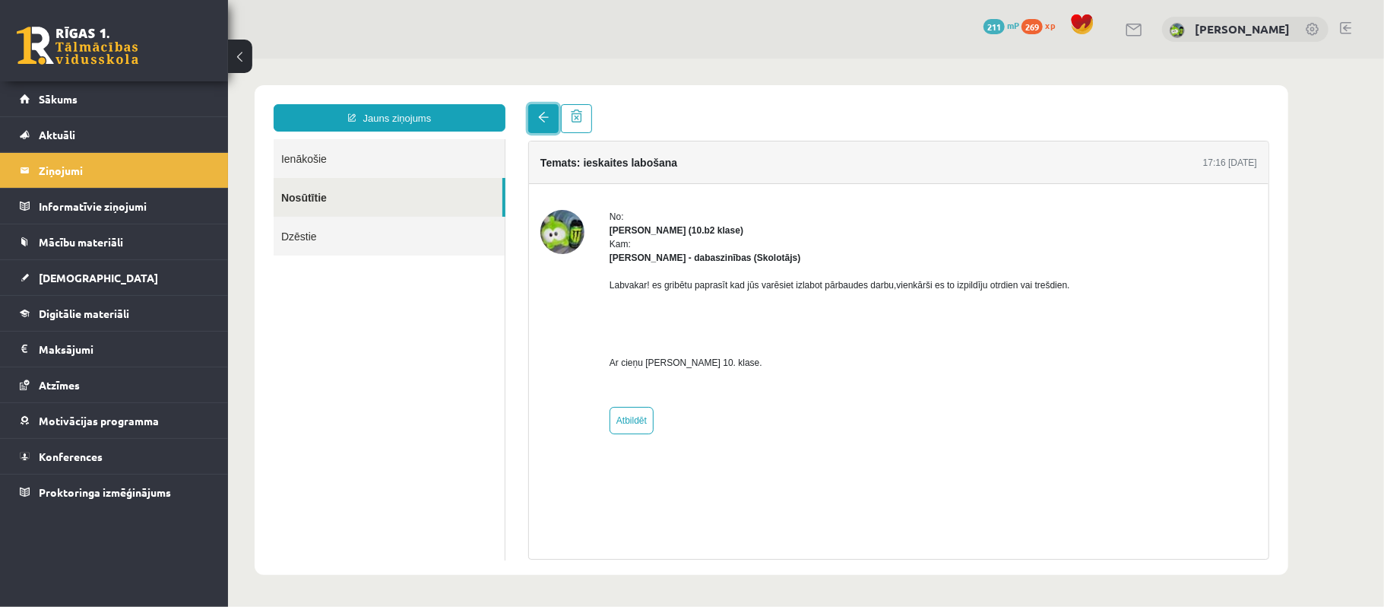
click at [544, 128] on link at bounding box center [543, 117] width 30 height 29
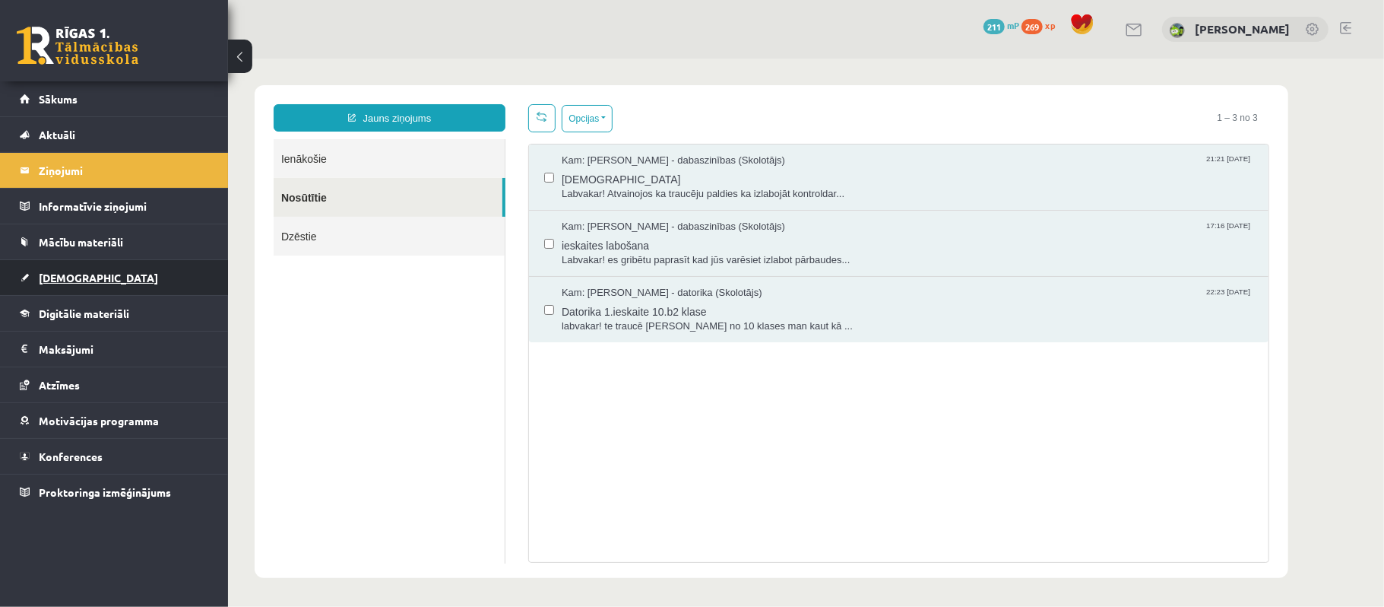
click at [147, 271] on link "[DEMOGRAPHIC_DATA]" at bounding box center [114, 277] width 189 height 35
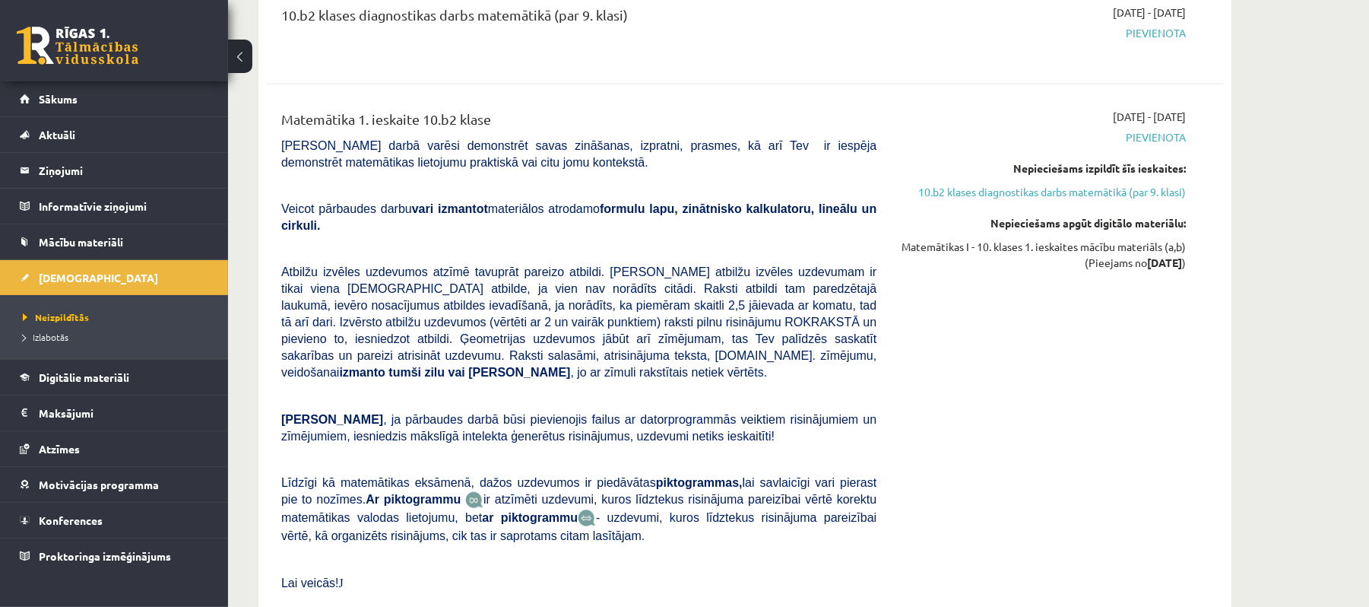
scroll to position [608, 0]
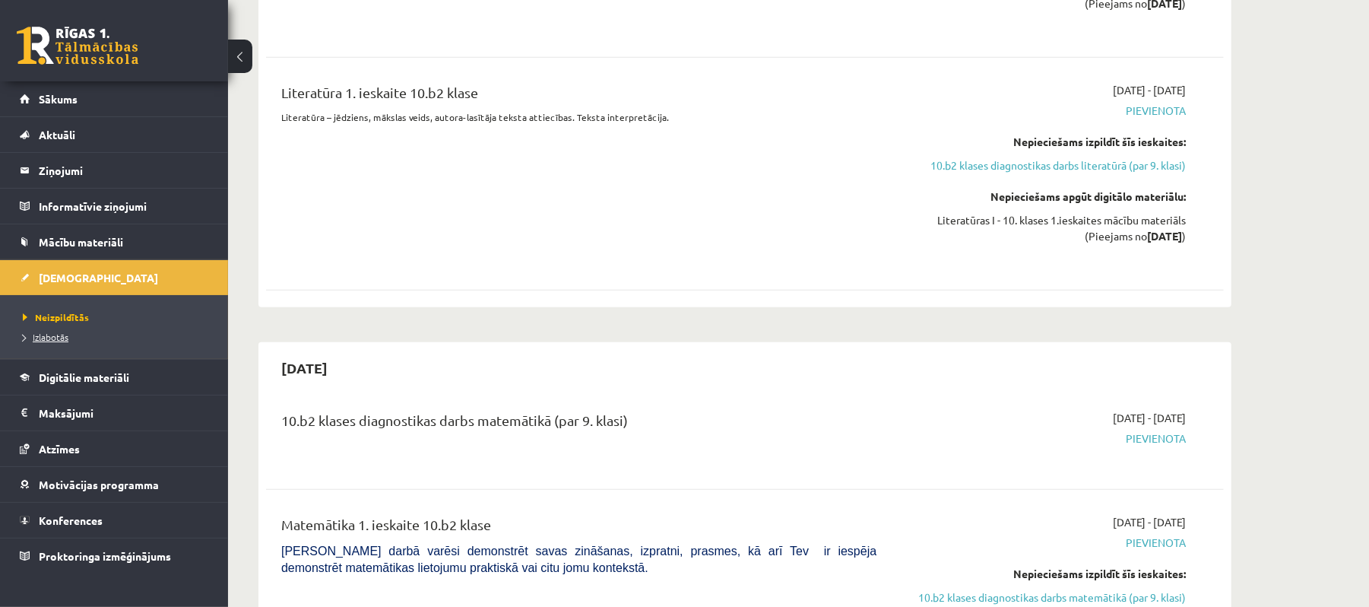
click at [55, 343] on span "Izlabotās" at bounding box center [46, 337] width 46 height 12
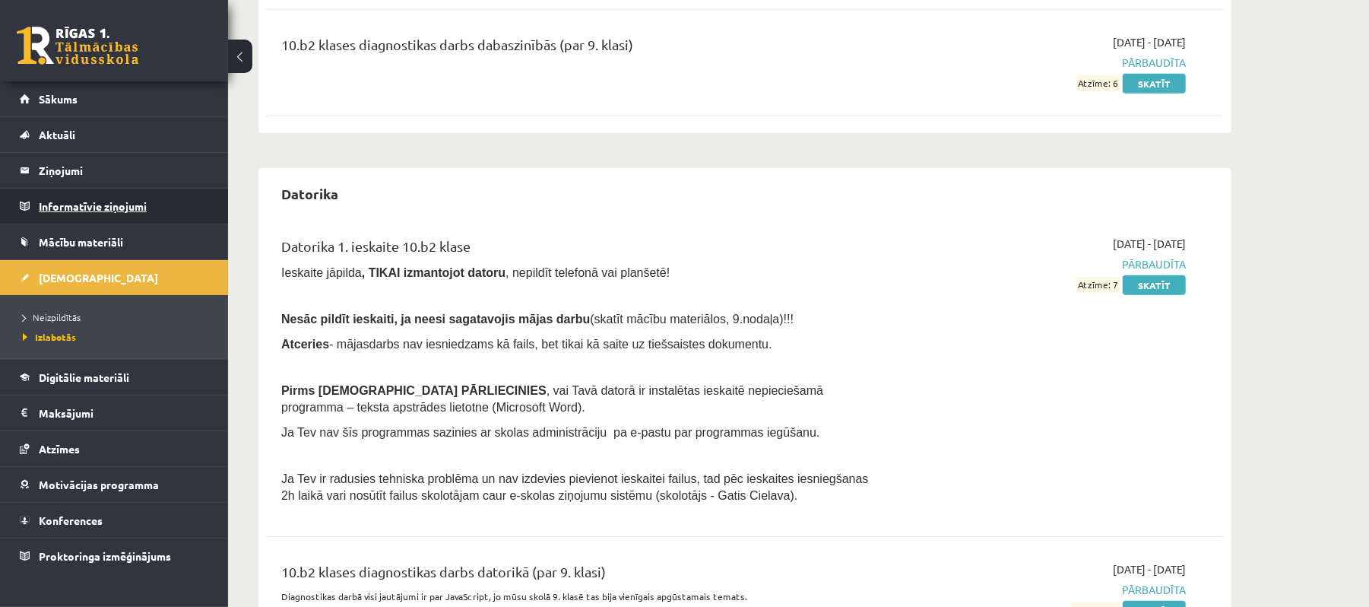
scroll to position [208, 0]
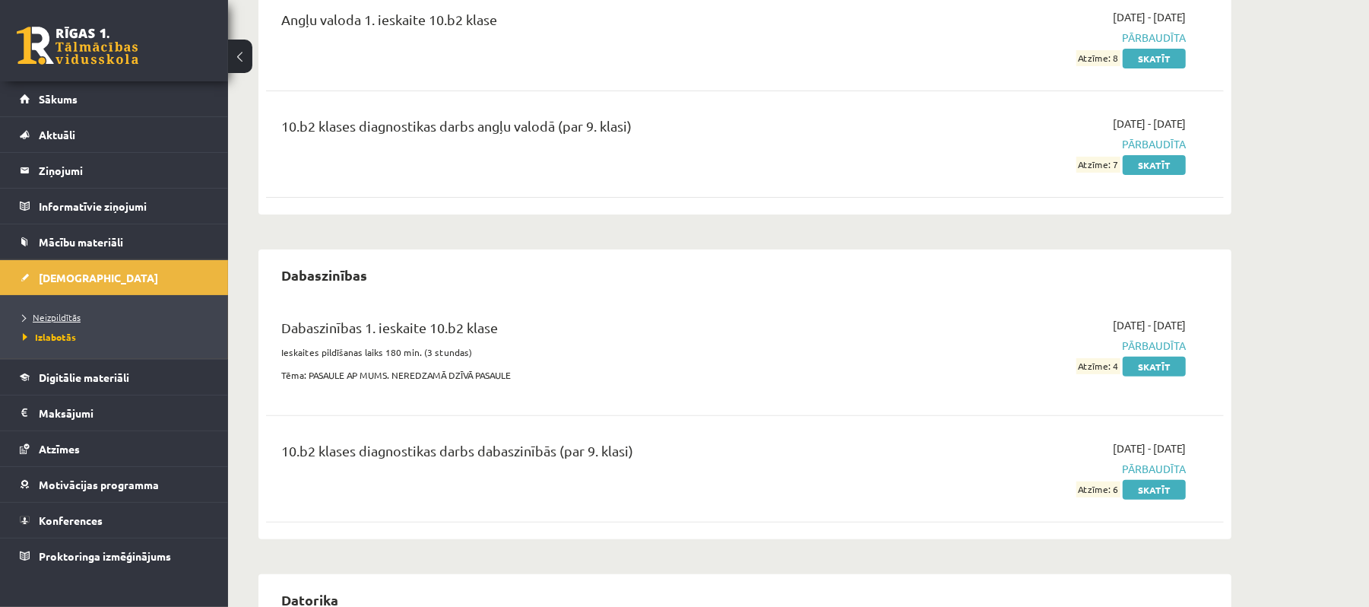
click at [70, 323] on span "Neizpildītās" at bounding box center [52, 317] width 58 height 12
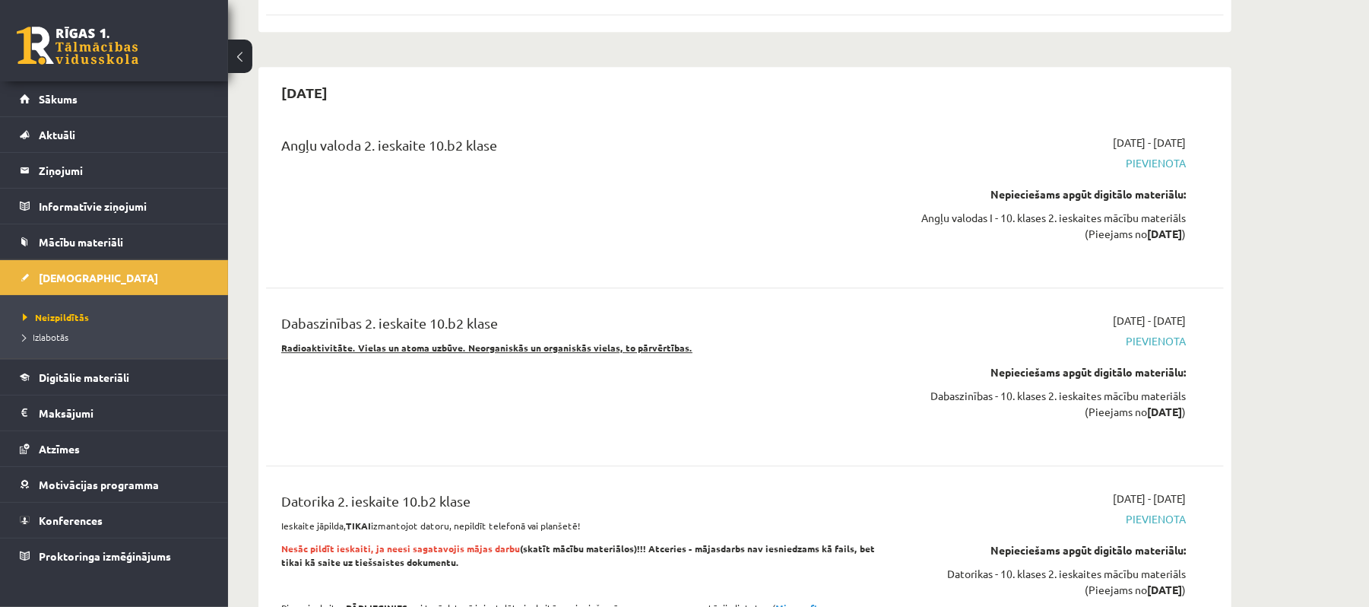
scroll to position [3047, 0]
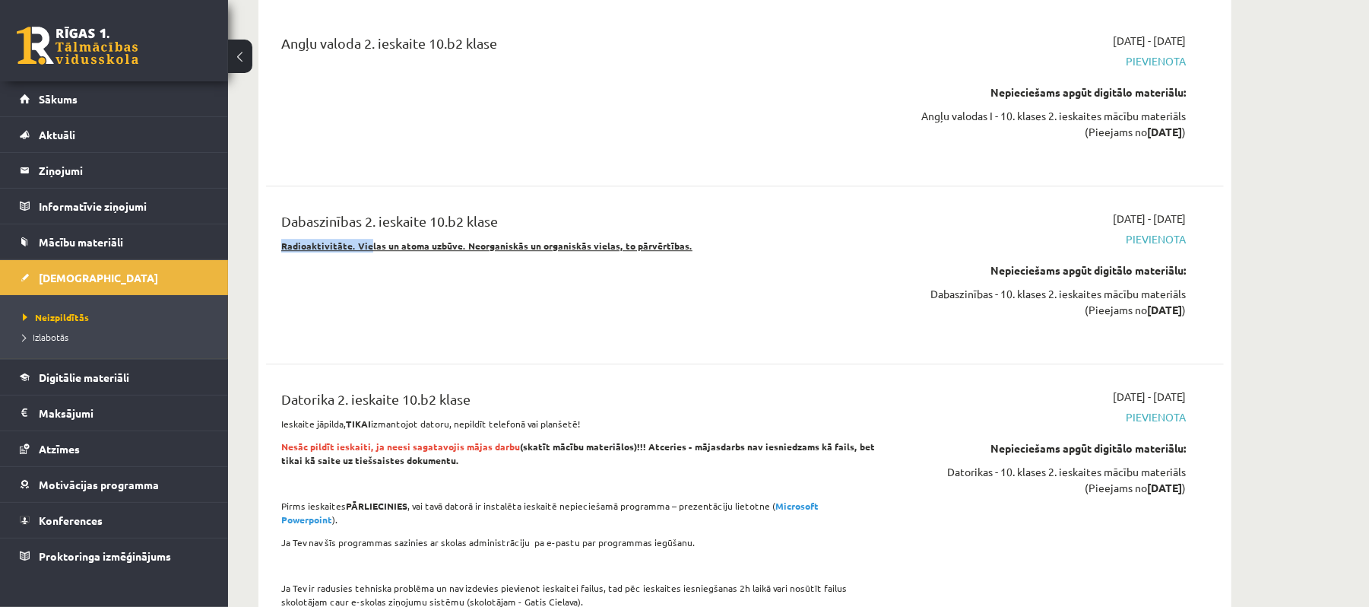
drag, startPoint x: 277, startPoint y: 311, endPoint x: 284, endPoint y: 325, distance: 16.0
click at [381, 336] on div "Dabaszinības 2. ieskaite 10.b2 klase Radioaktivitāte. Vielas un atoma uzbūve. N…" at bounding box center [579, 275] width 618 height 128
click at [284, 325] on div "Dabaszinības 2. ieskaite 10.b2 klase Radioaktivitāte. Vielas un atoma uzbūve. N…" at bounding box center [579, 275] width 618 height 128
drag, startPoint x: 283, startPoint y: 317, endPoint x: 708, endPoint y: 304, distance: 425.9
click at [742, 330] on div "Dabaszinības 2. ieskaite 10.b2 klase Radioaktivitāte. Vielas un atoma uzbūve. N…" at bounding box center [579, 275] width 618 height 128
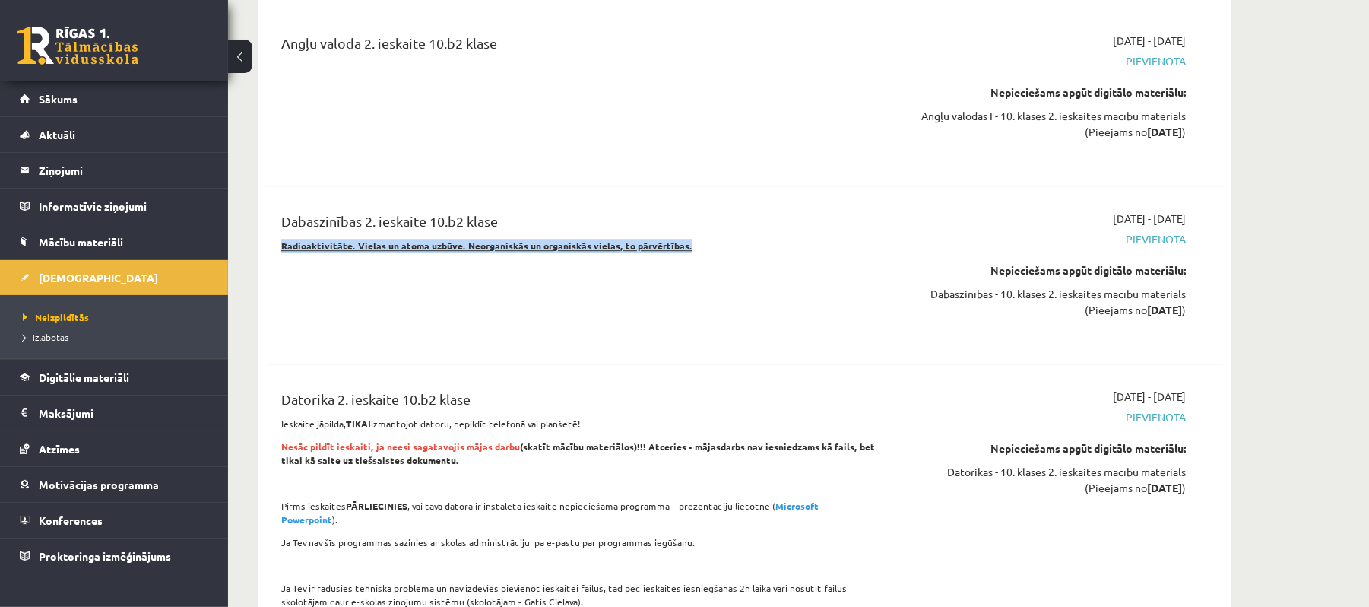
copy u "Radioaktivitāte. Vielas un atoma uzbūve. Neorganiskās un organiskās vielas, to …"
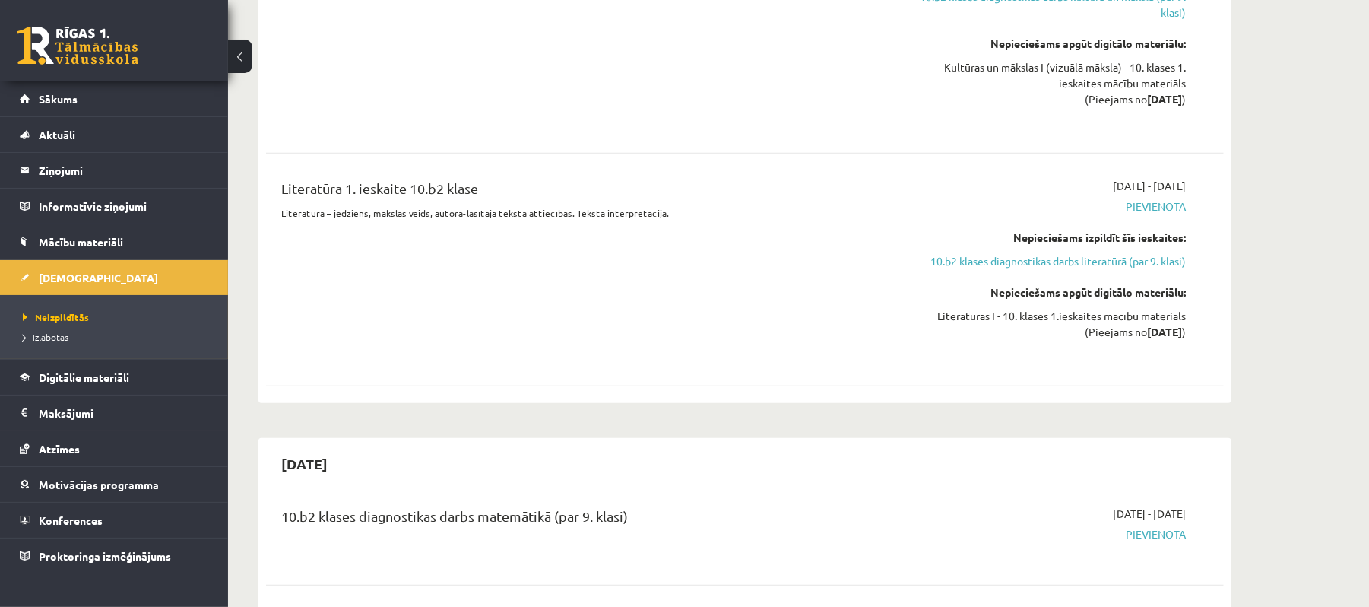
scroll to position [208, 0]
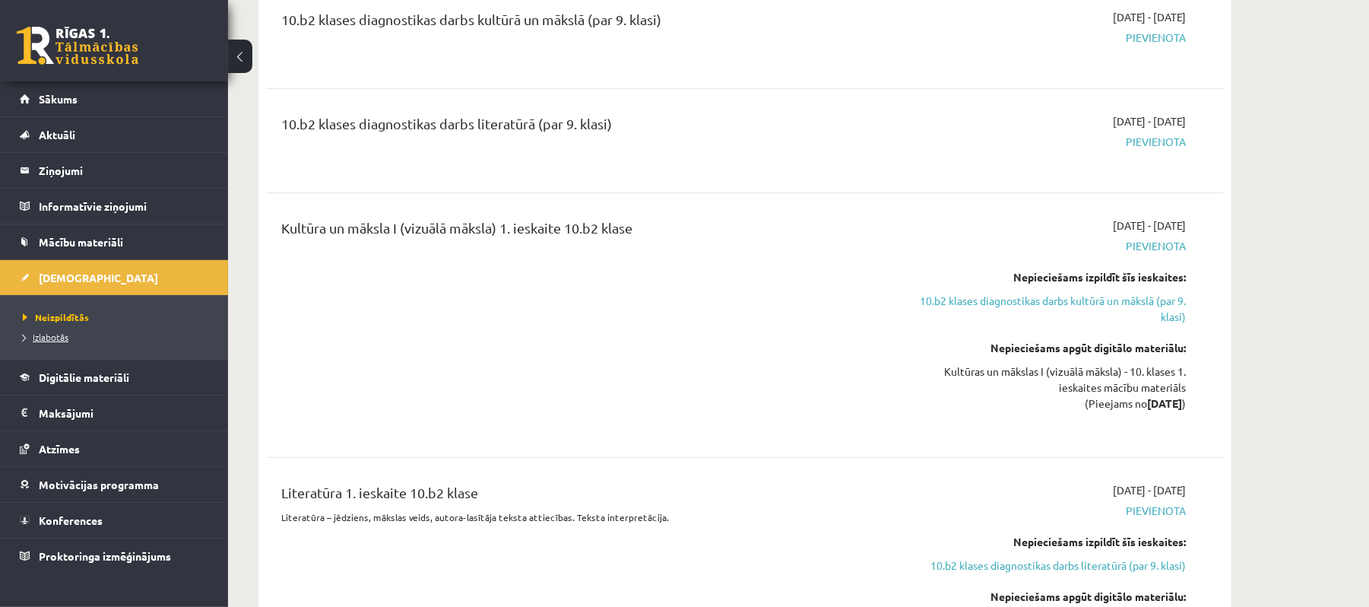
click at [64, 332] on span "Izlabotās" at bounding box center [46, 337] width 46 height 12
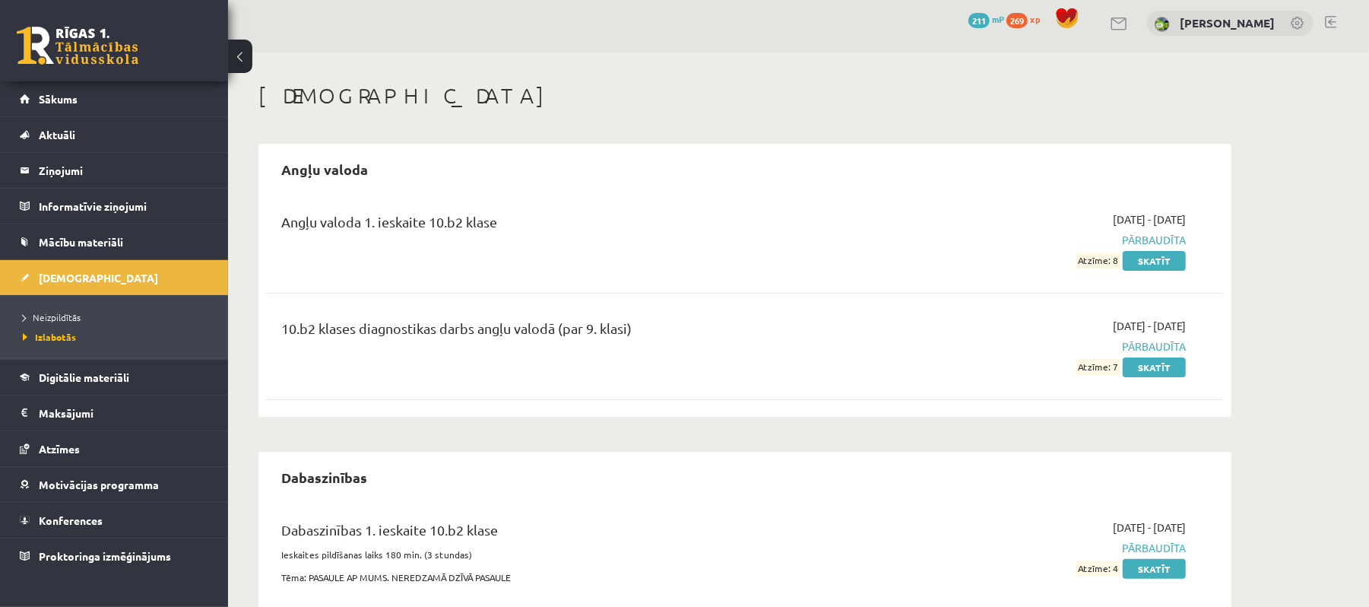
scroll to position [107, 0]
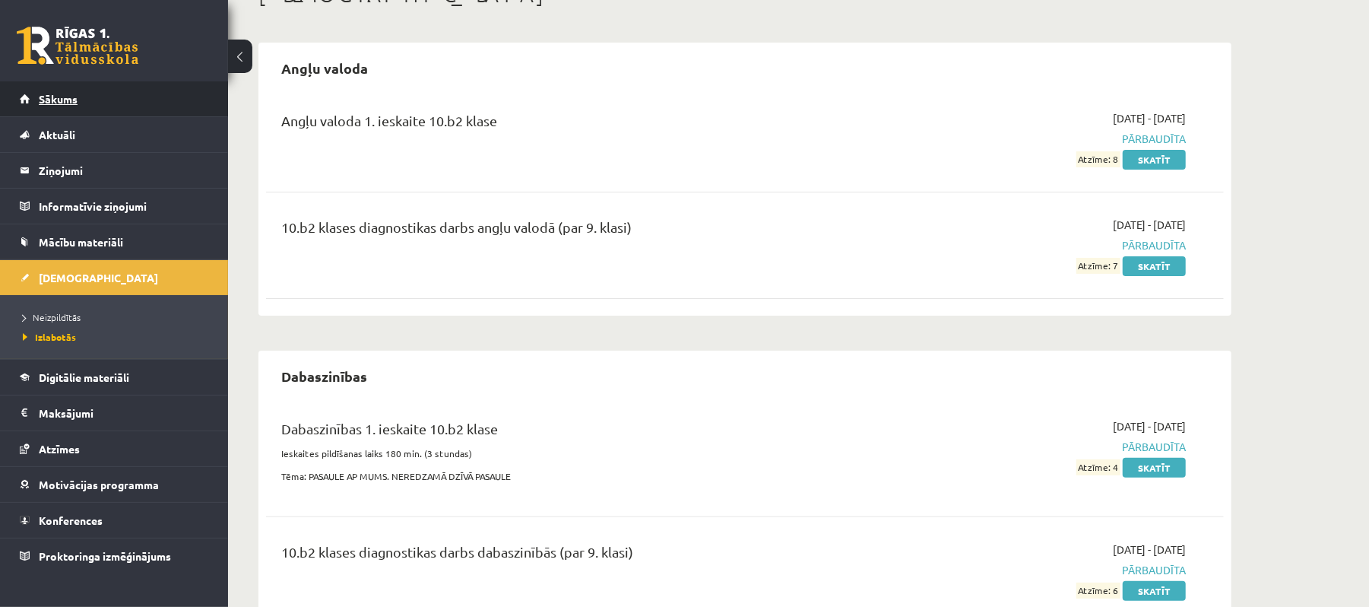
click at [81, 101] on link "Sākums" at bounding box center [114, 98] width 189 height 35
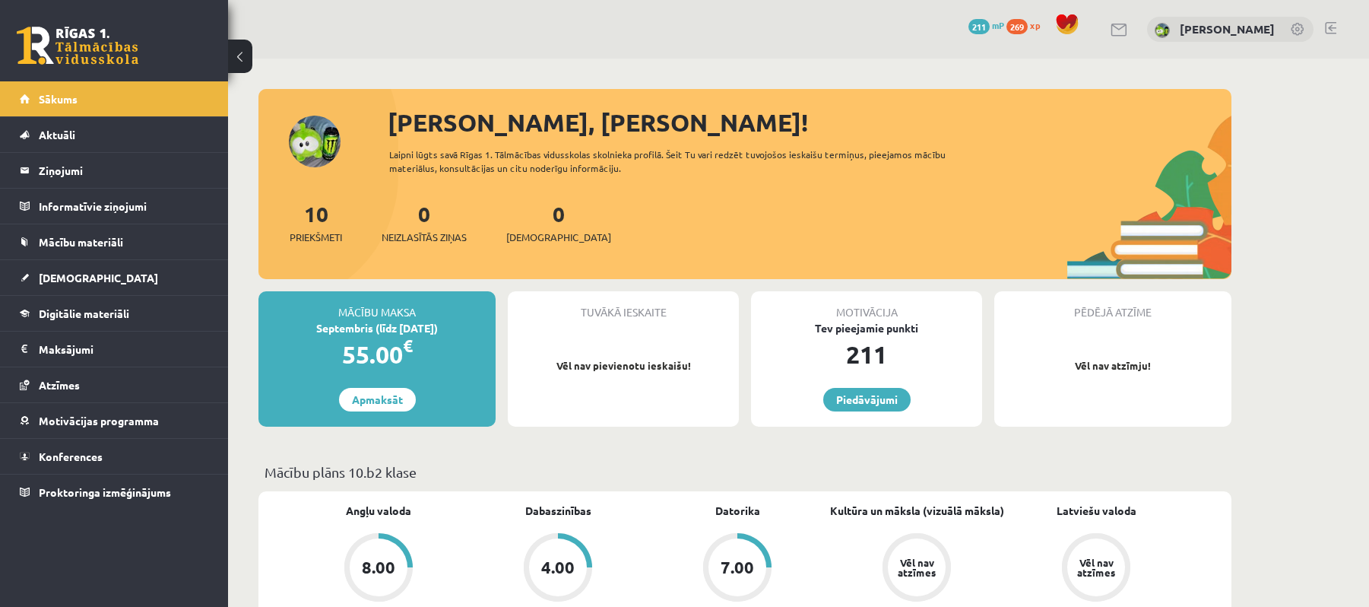
scroll to position [202, 0]
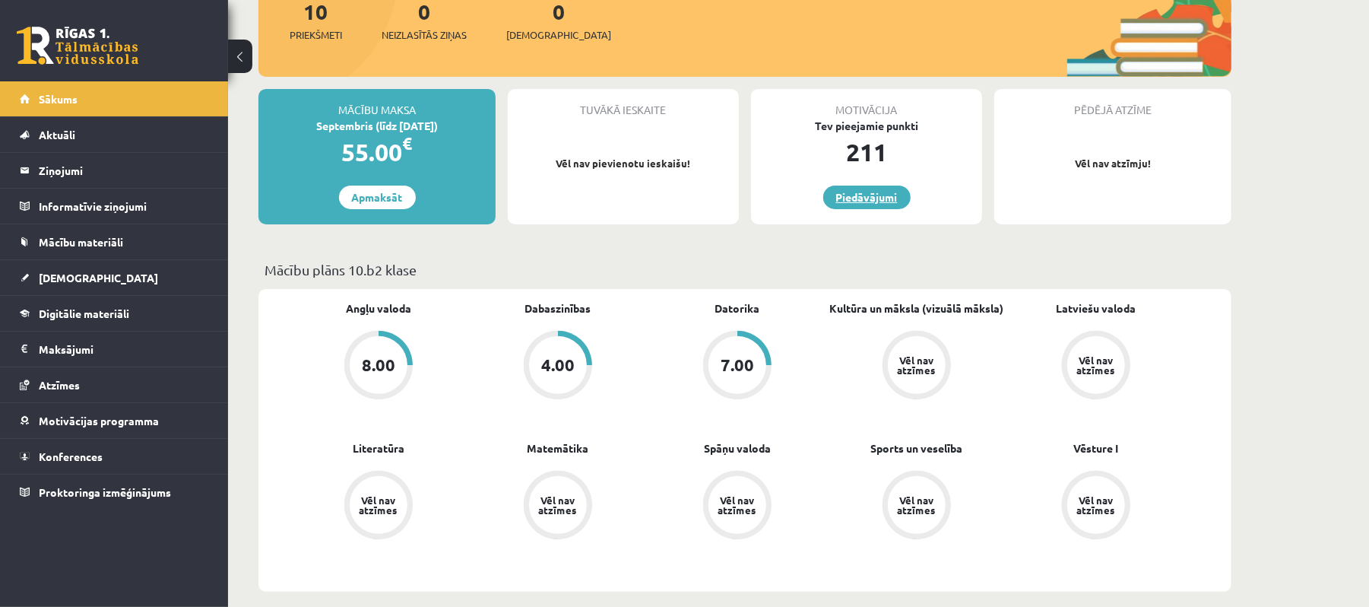
click at [861, 199] on link "Piedāvājumi" at bounding box center [866, 197] width 87 height 24
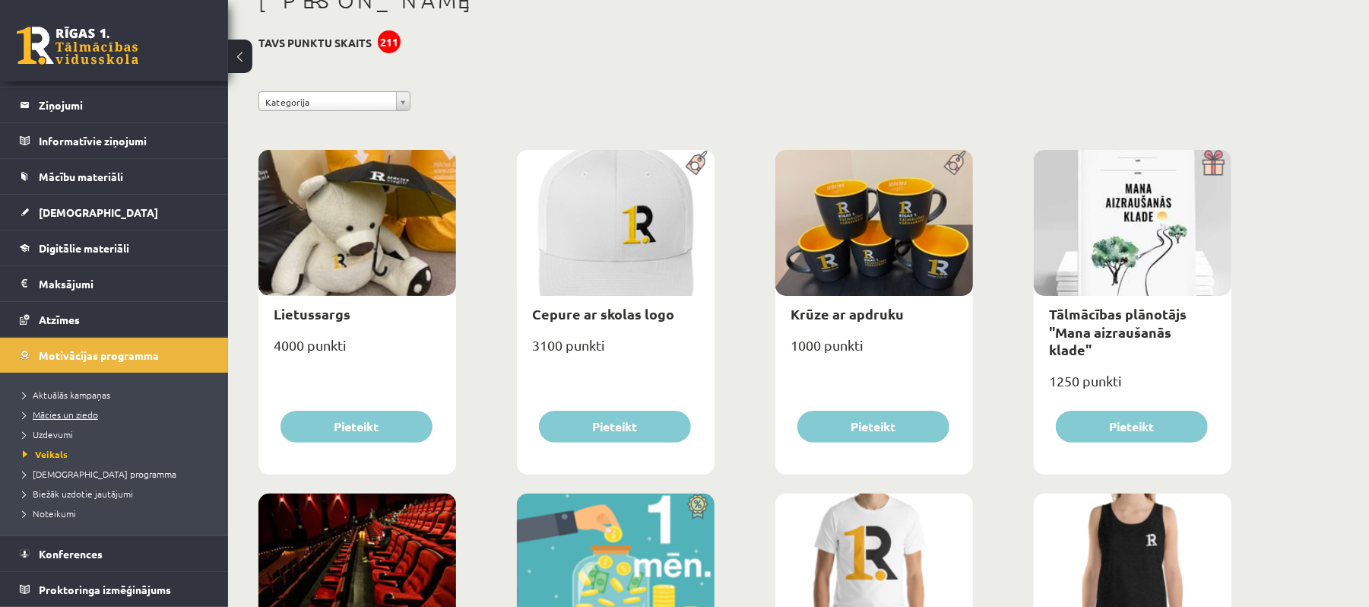
scroll to position [202, 0]
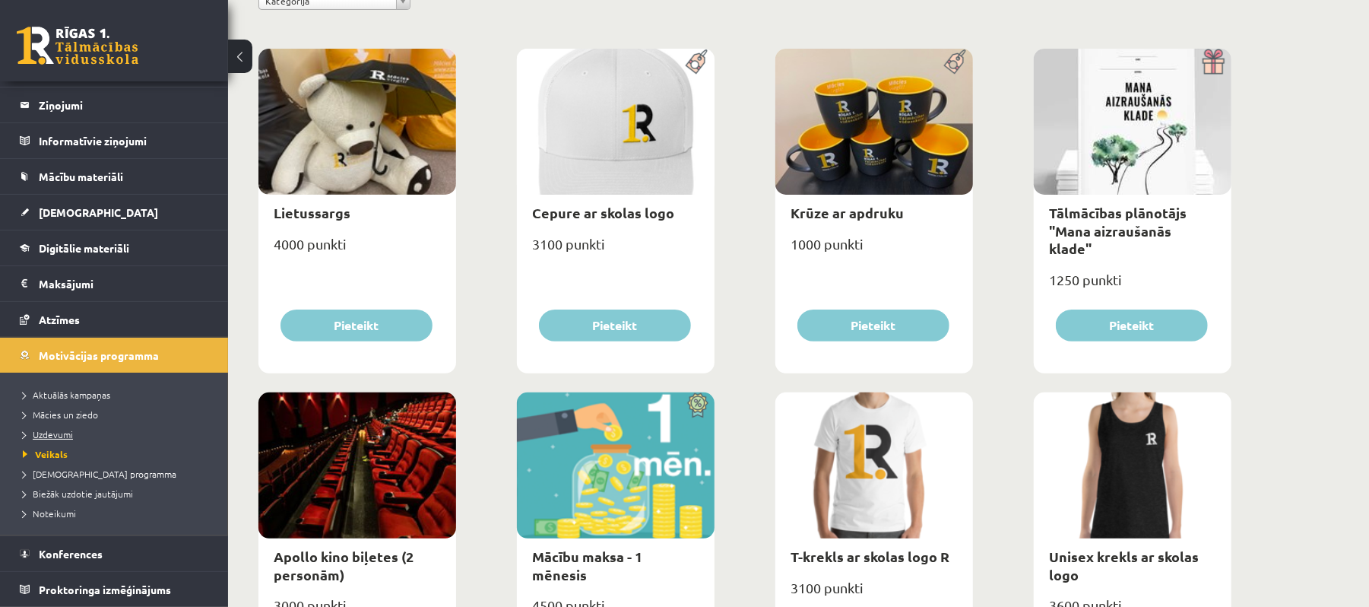
click at [52, 436] on span "Uzdevumi" at bounding box center [48, 434] width 50 height 12
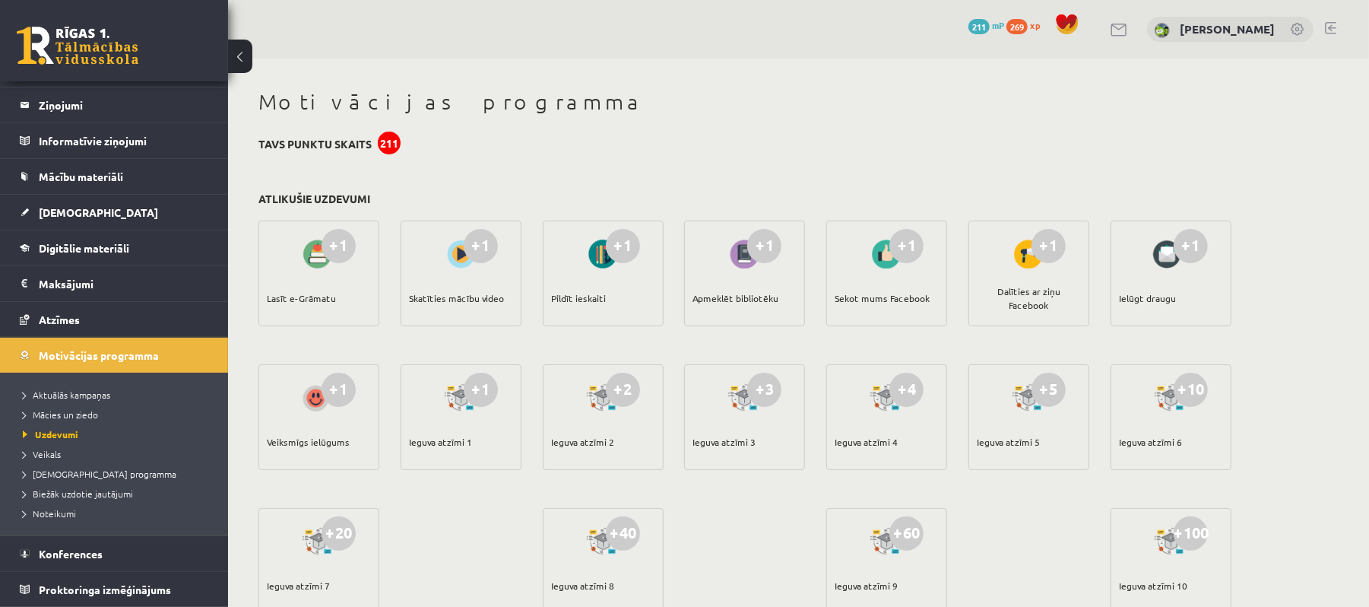
scroll to position [202, 0]
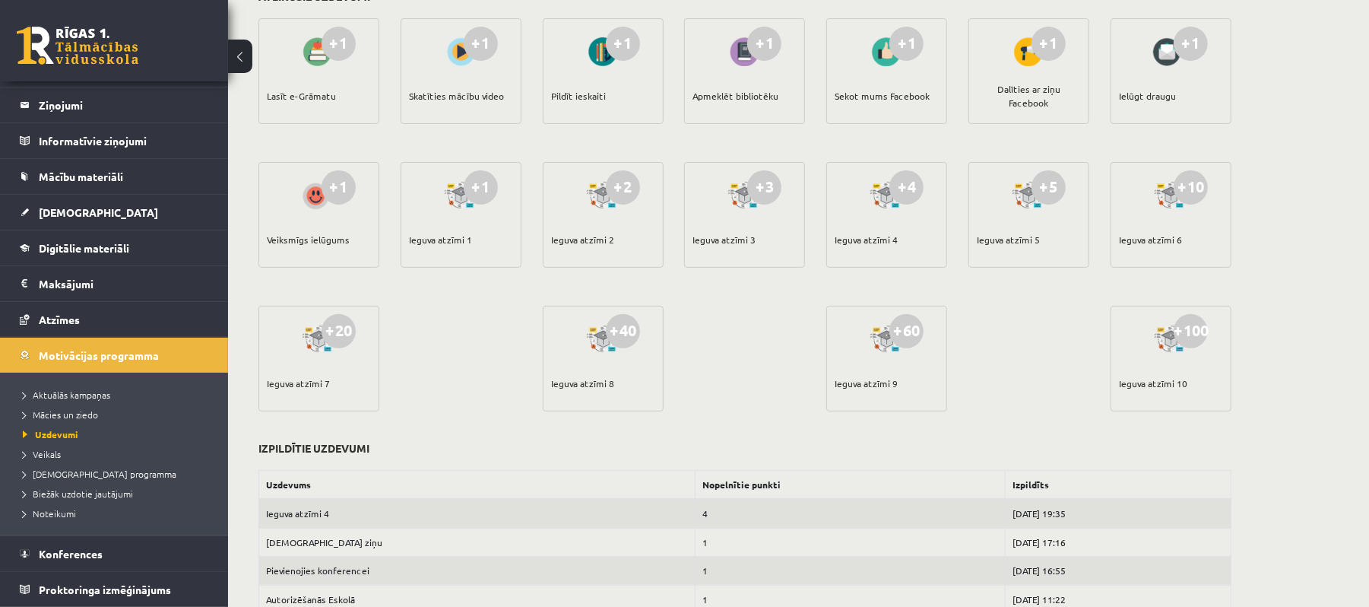
drag, startPoint x: 423, startPoint y: 252, endPoint x: 299, endPoint y: 277, distance: 126.3
click at [299, 277] on div "+1 Veiksmīgs ielūgums" at bounding box center [318, 230] width 121 height 136
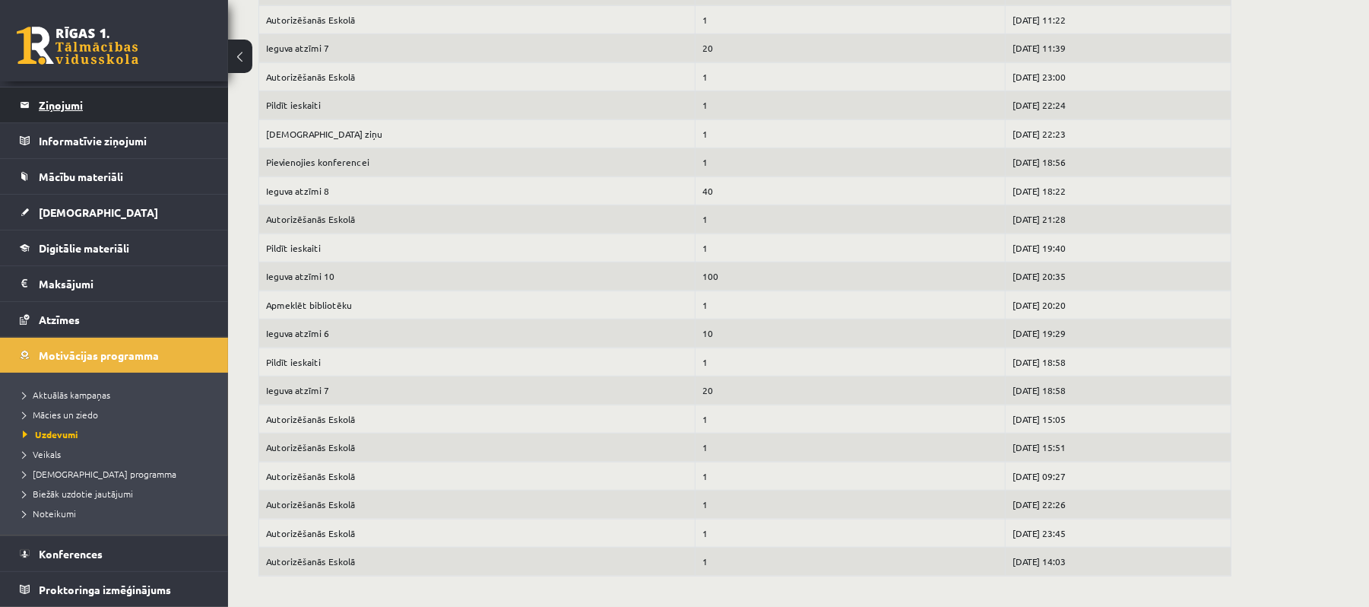
scroll to position [0, 0]
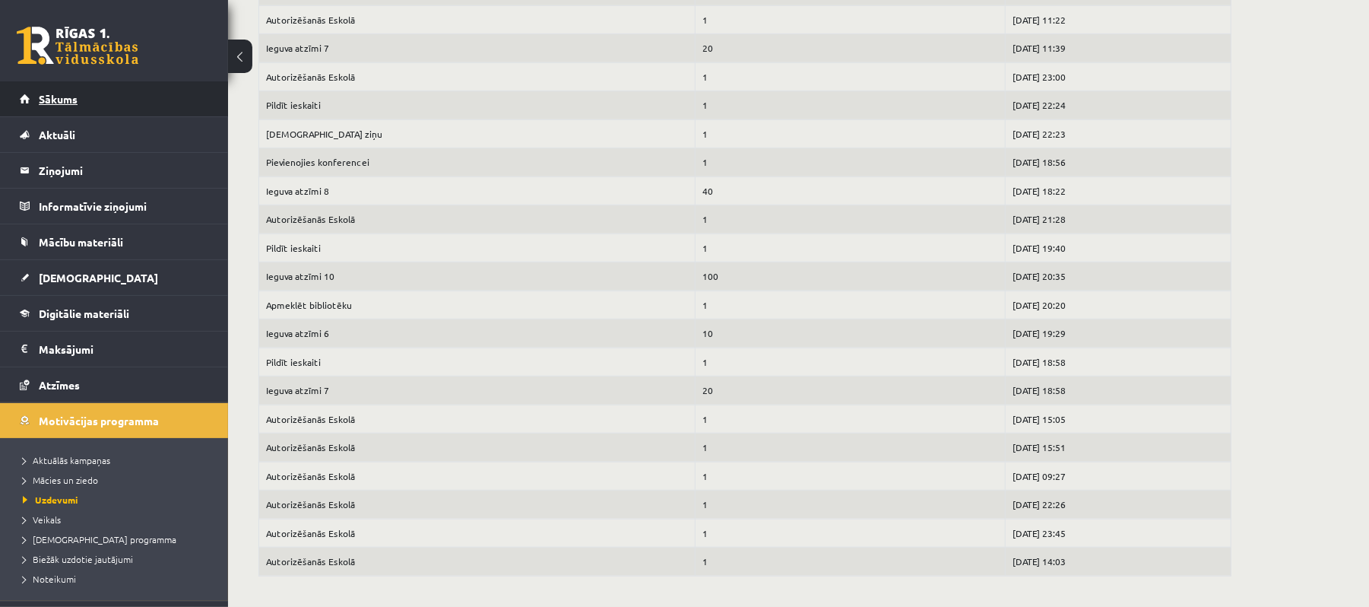
click at [65, 98] on span "Sākums" at bounding box center [58, 99] width 39 height 14
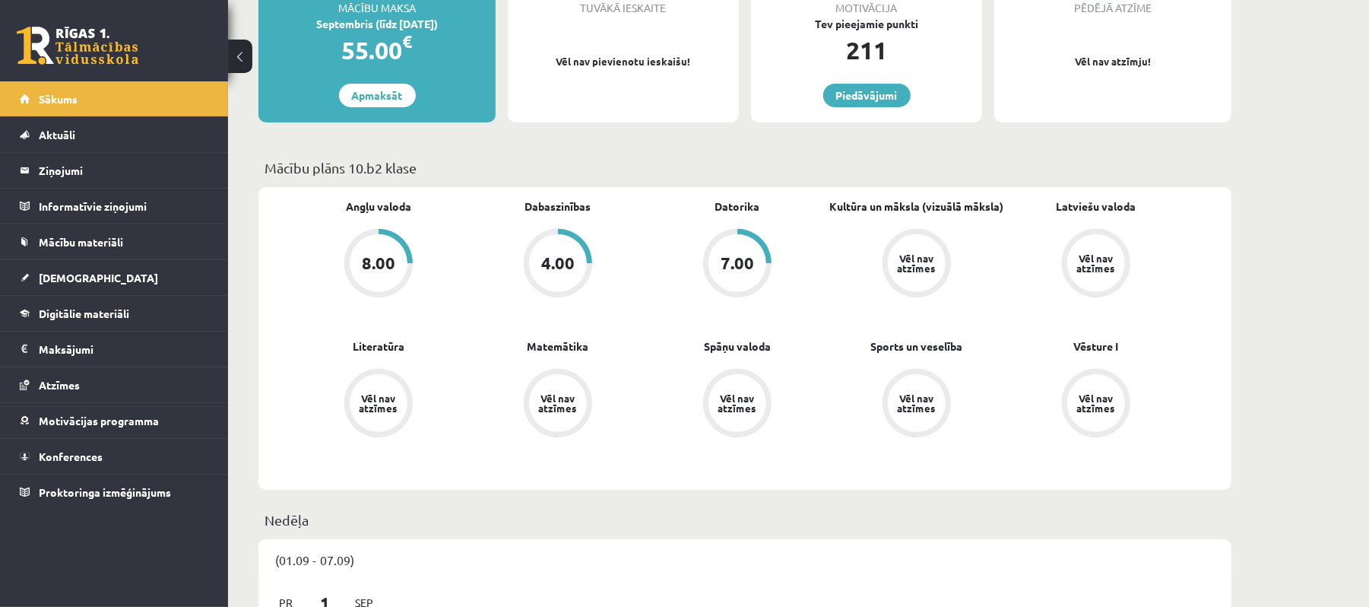
scroll to position [101, 0]
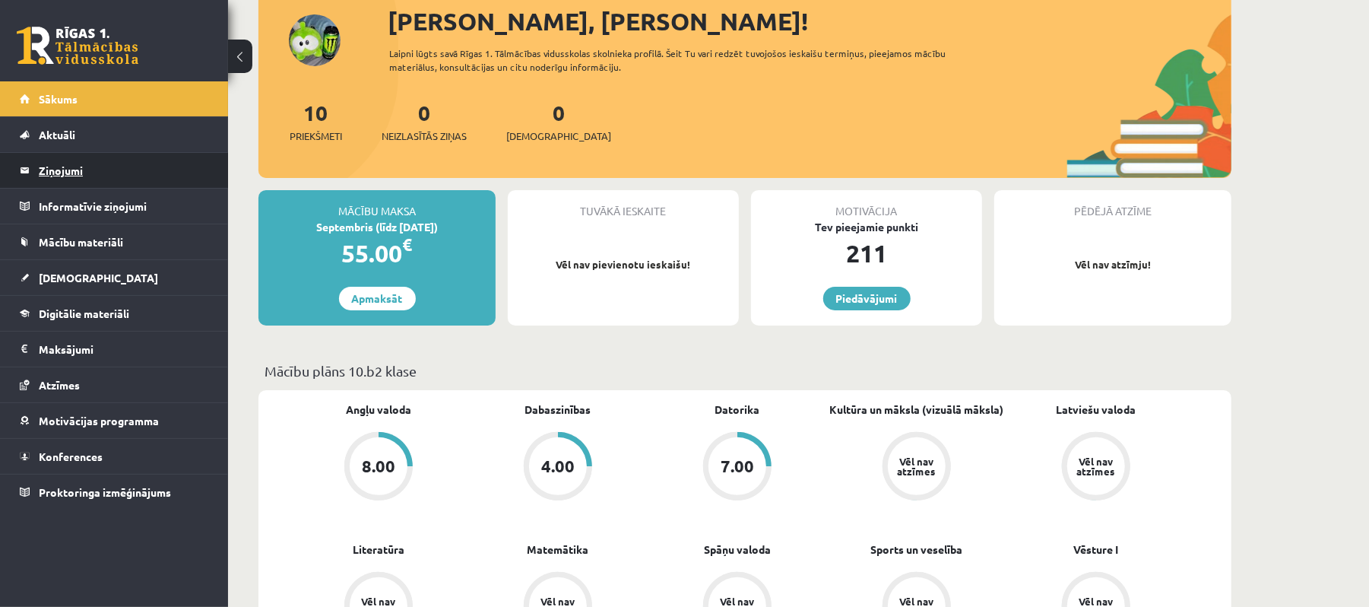
click at [82, 177] on legend "Ziņojumi 0" at bounding box center [124, 170] width 170 height 35
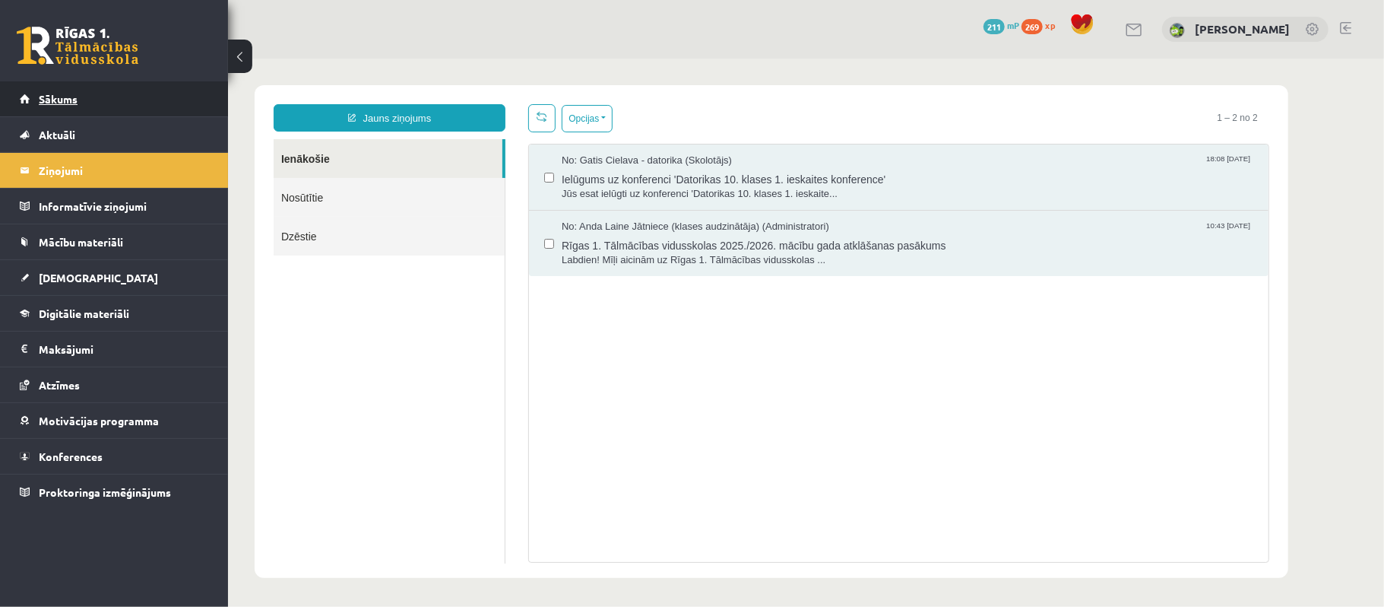
click at [147, 113] on link "Sākums" at bounding box center [114, 98] width 189 height 35
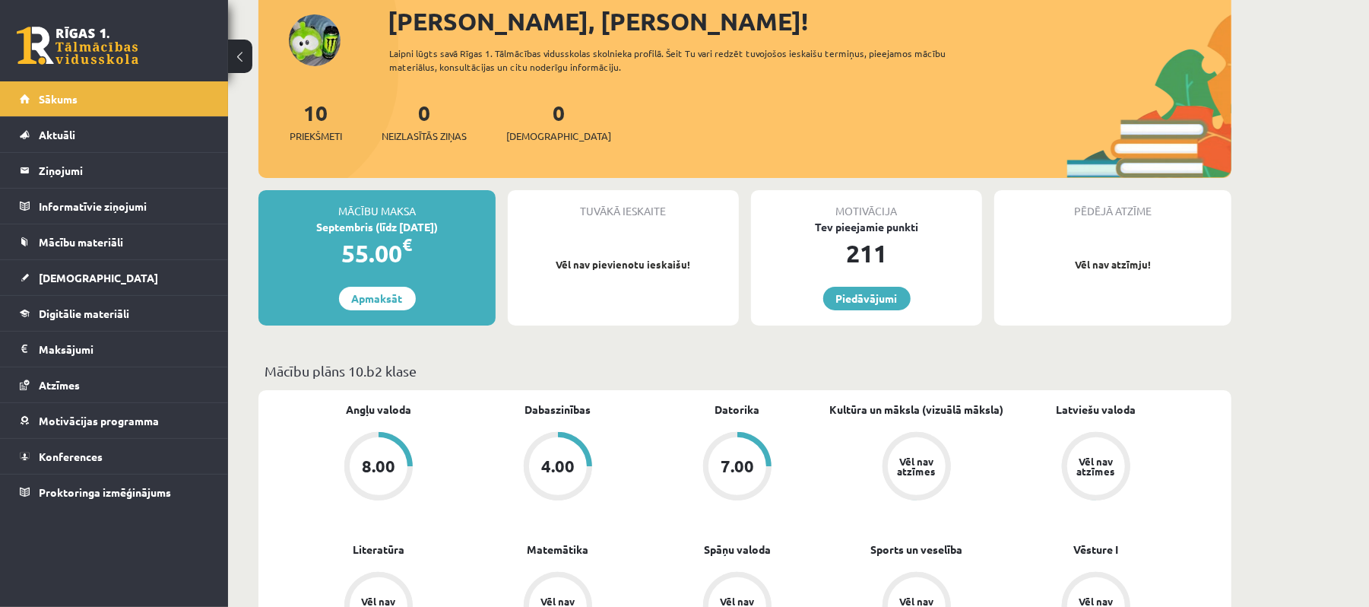
scroll to position [202, 0]
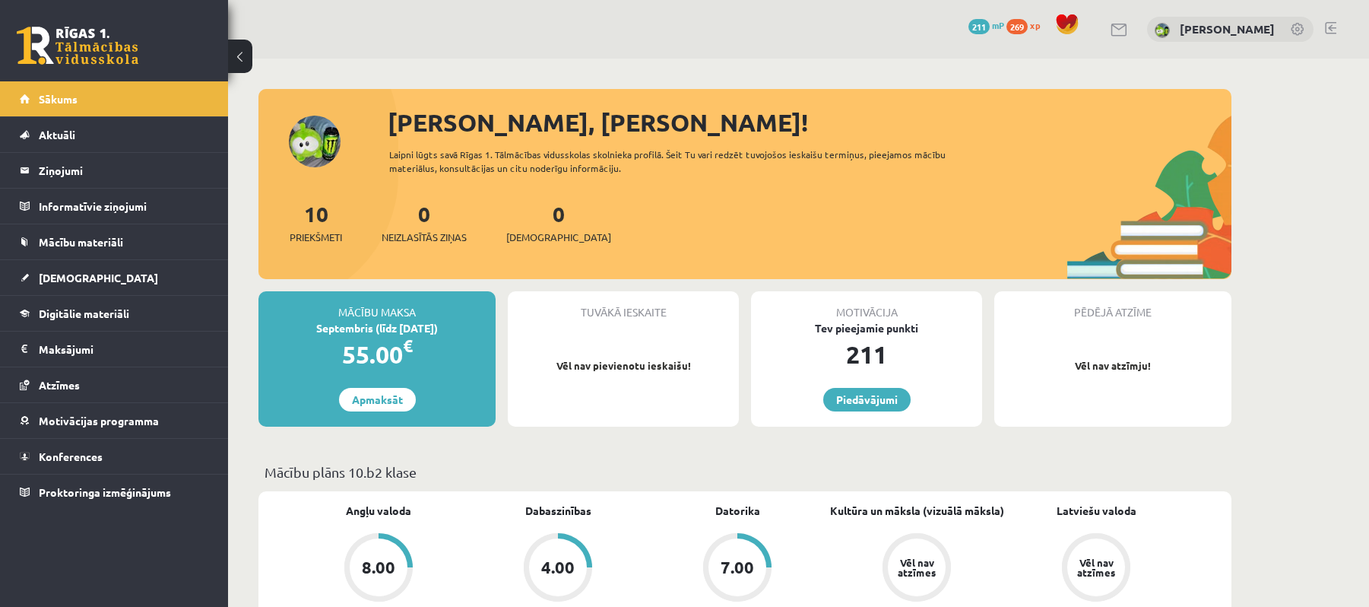
scroll to position [202, 0]
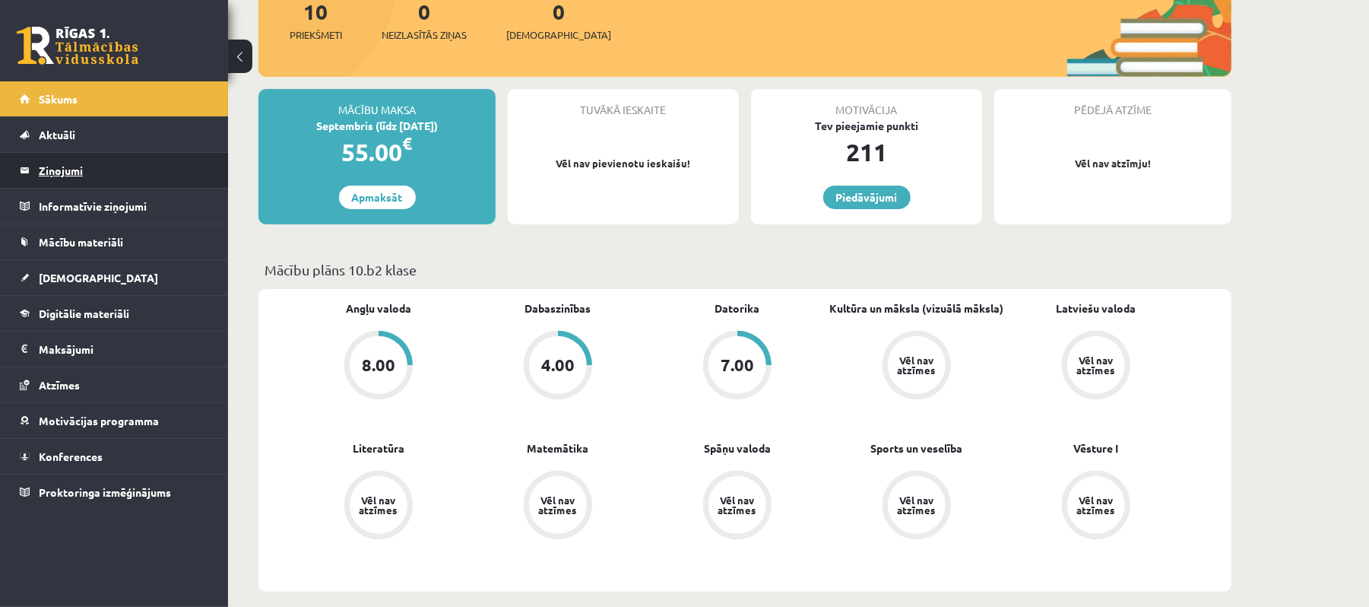
click at [166, 174] on legend "Ziņojumi 0" at bounding box center [124, 170] width 170 height 35
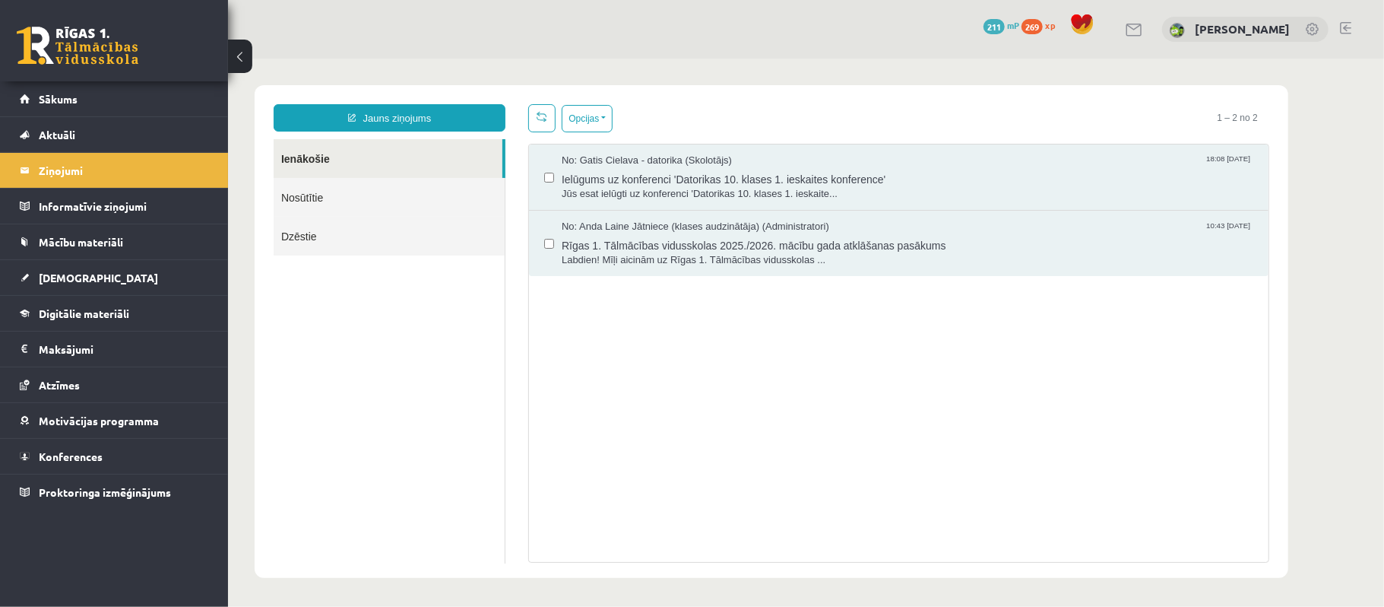
click at [436, 185] on link "Nosūtītie" at bounding box center [388, 196] width 231 height 39
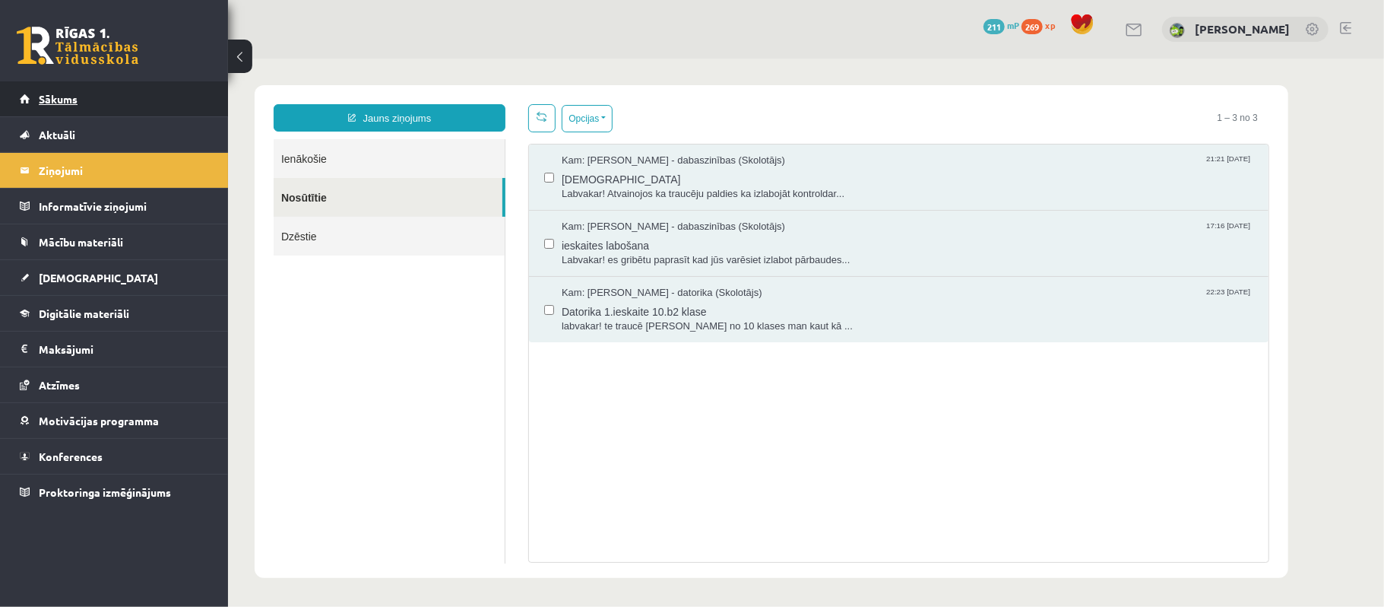
click at [149, 105] on link "Sākums" at bounding box center [114, 98] width 189 height 35
